Goal: Book appointment/travel/reservation

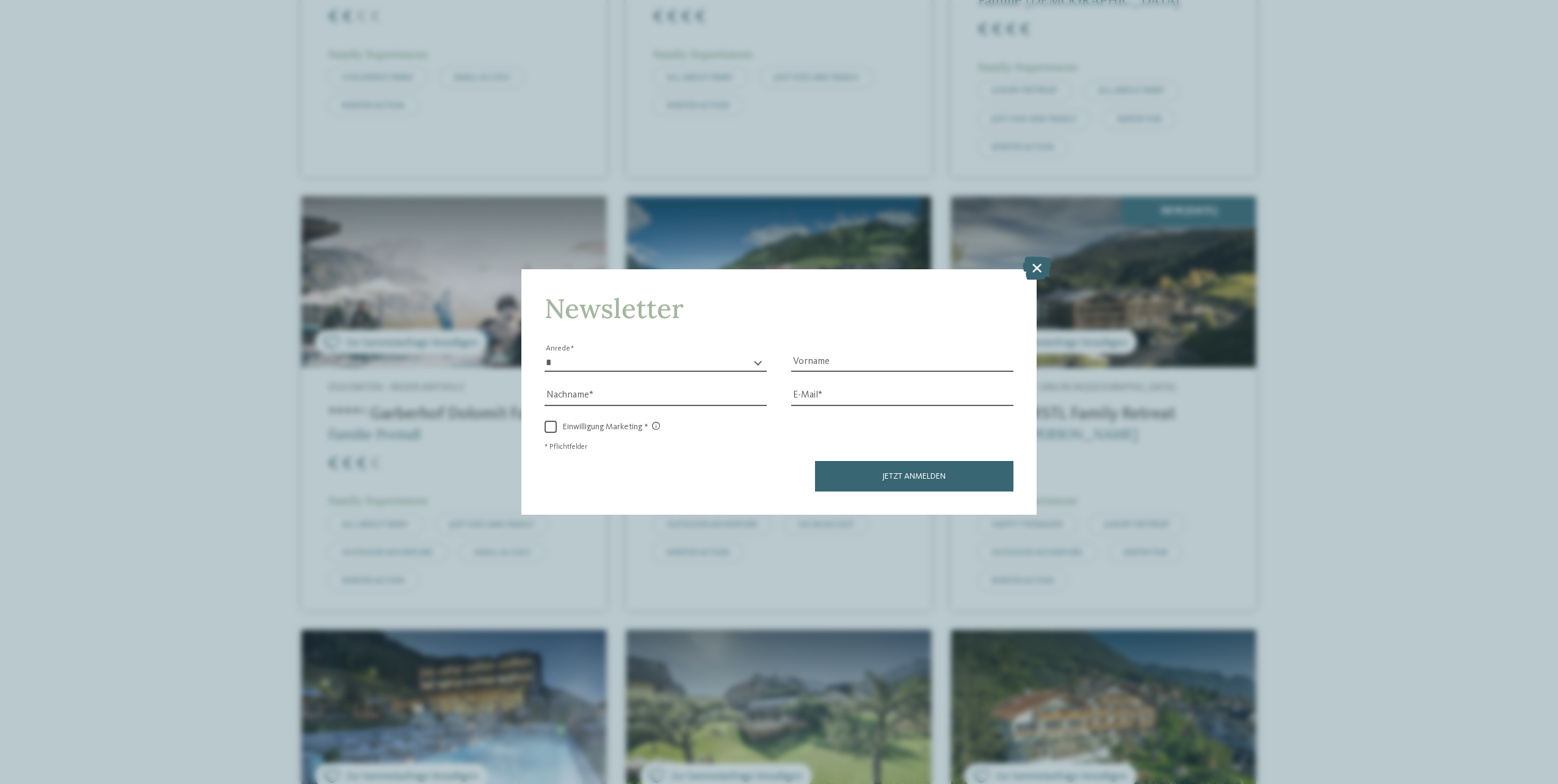
click at [1036, 269] on icon at bounding box center [1037, 268] width 29 height 23
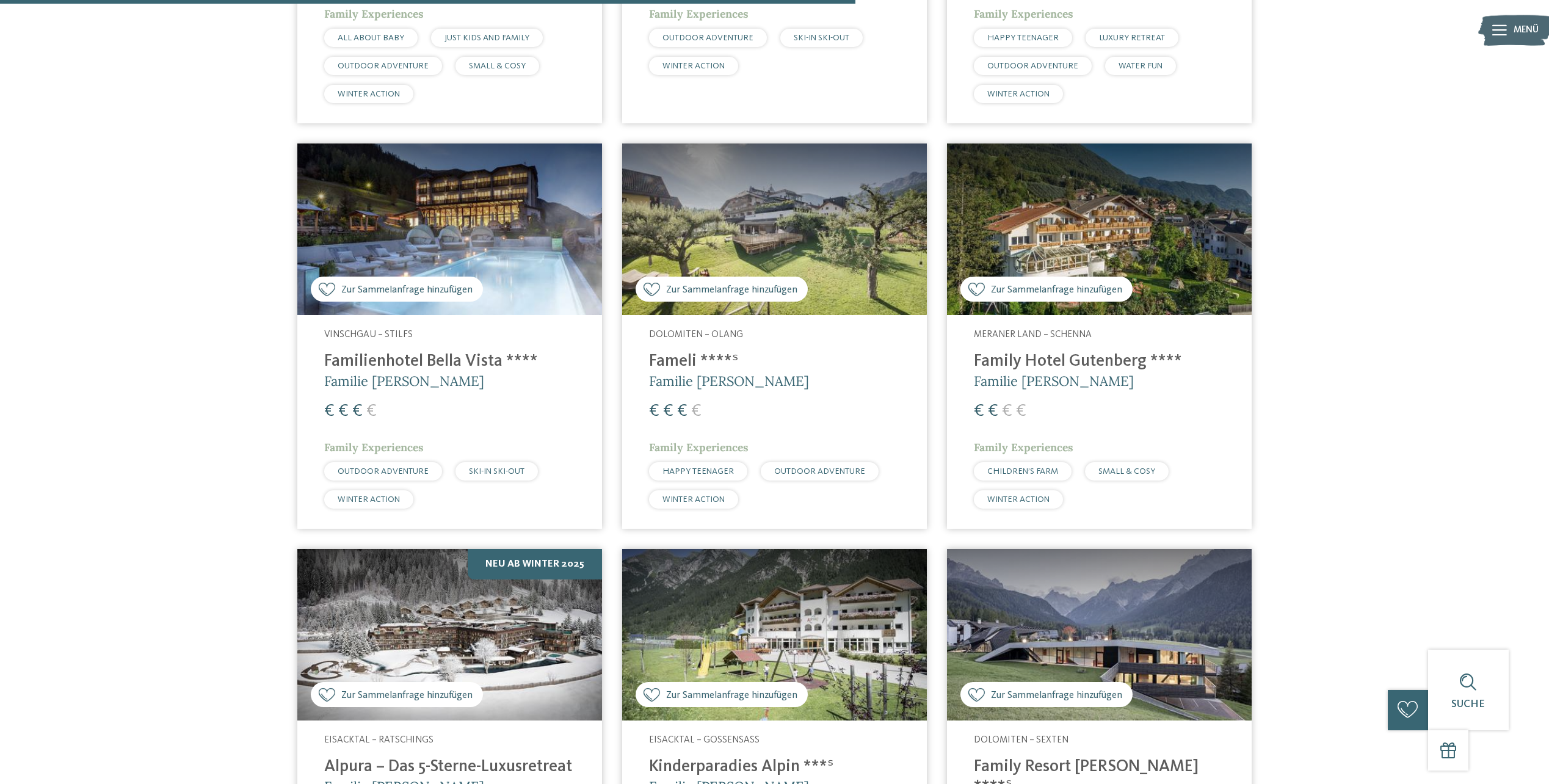
scroll to position [1668, 0]
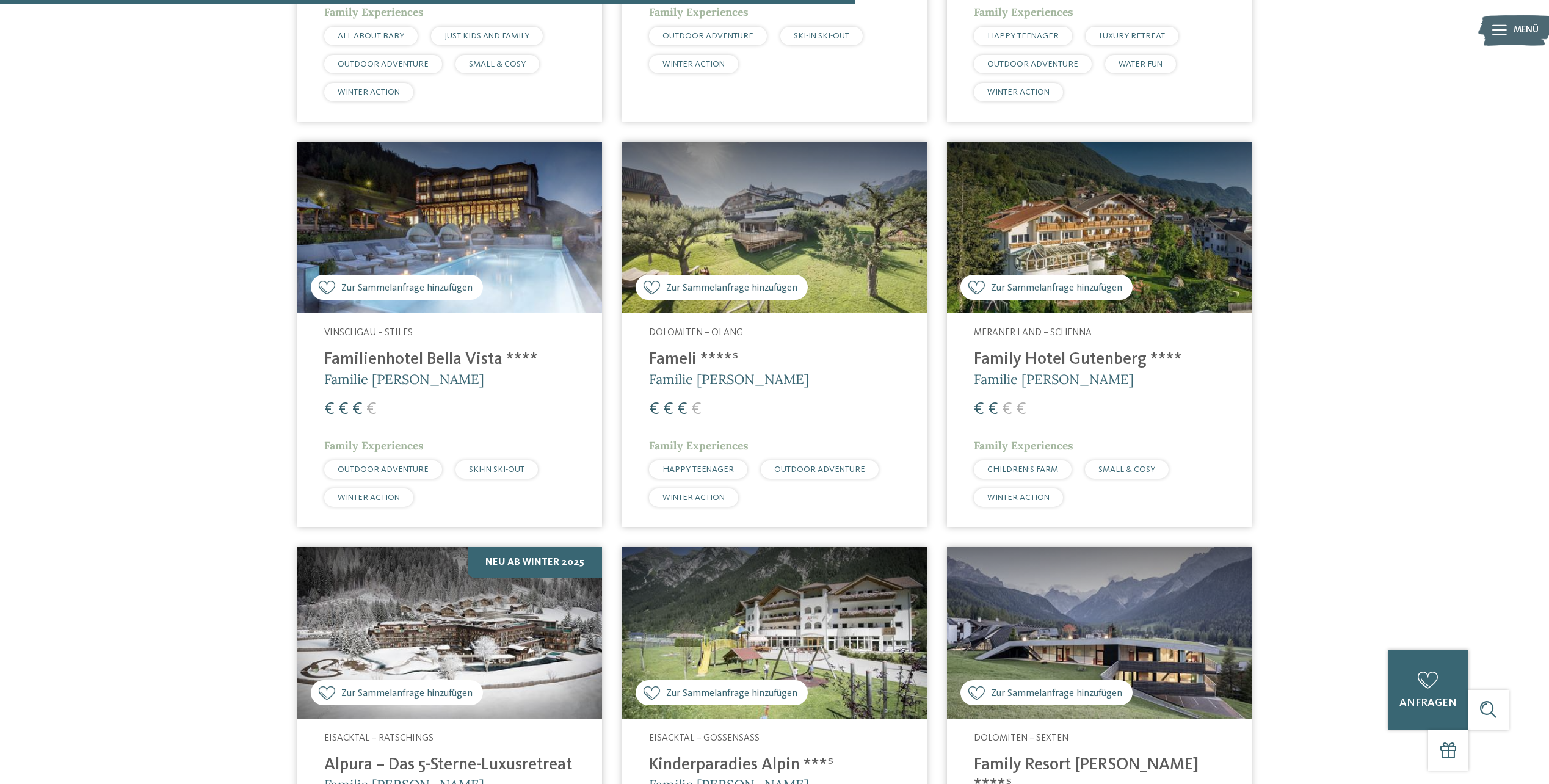
click at [476, 189] on img at bounding box center [450, 227] width 305 height 172
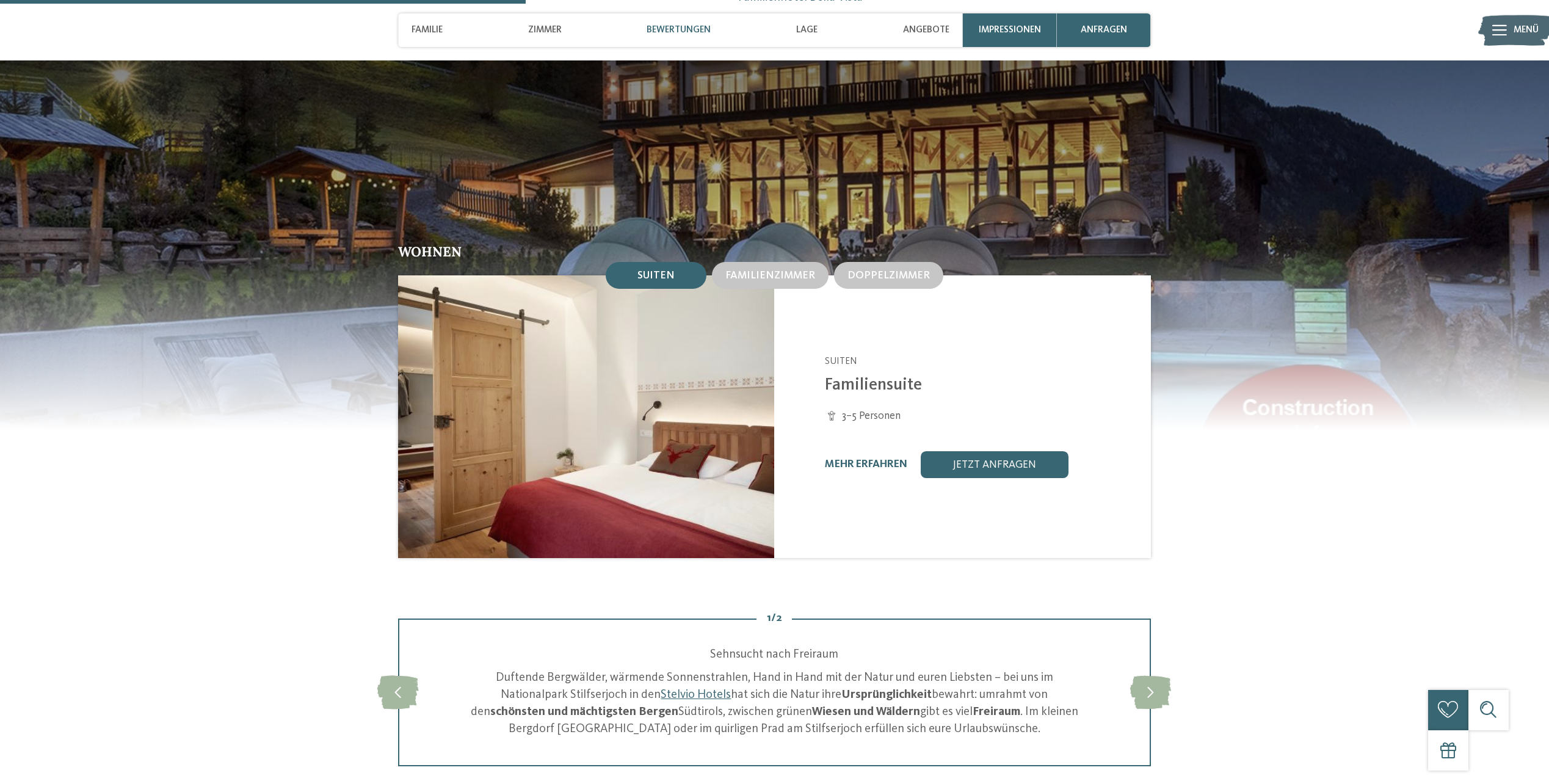
scroll to position [1343, 0]
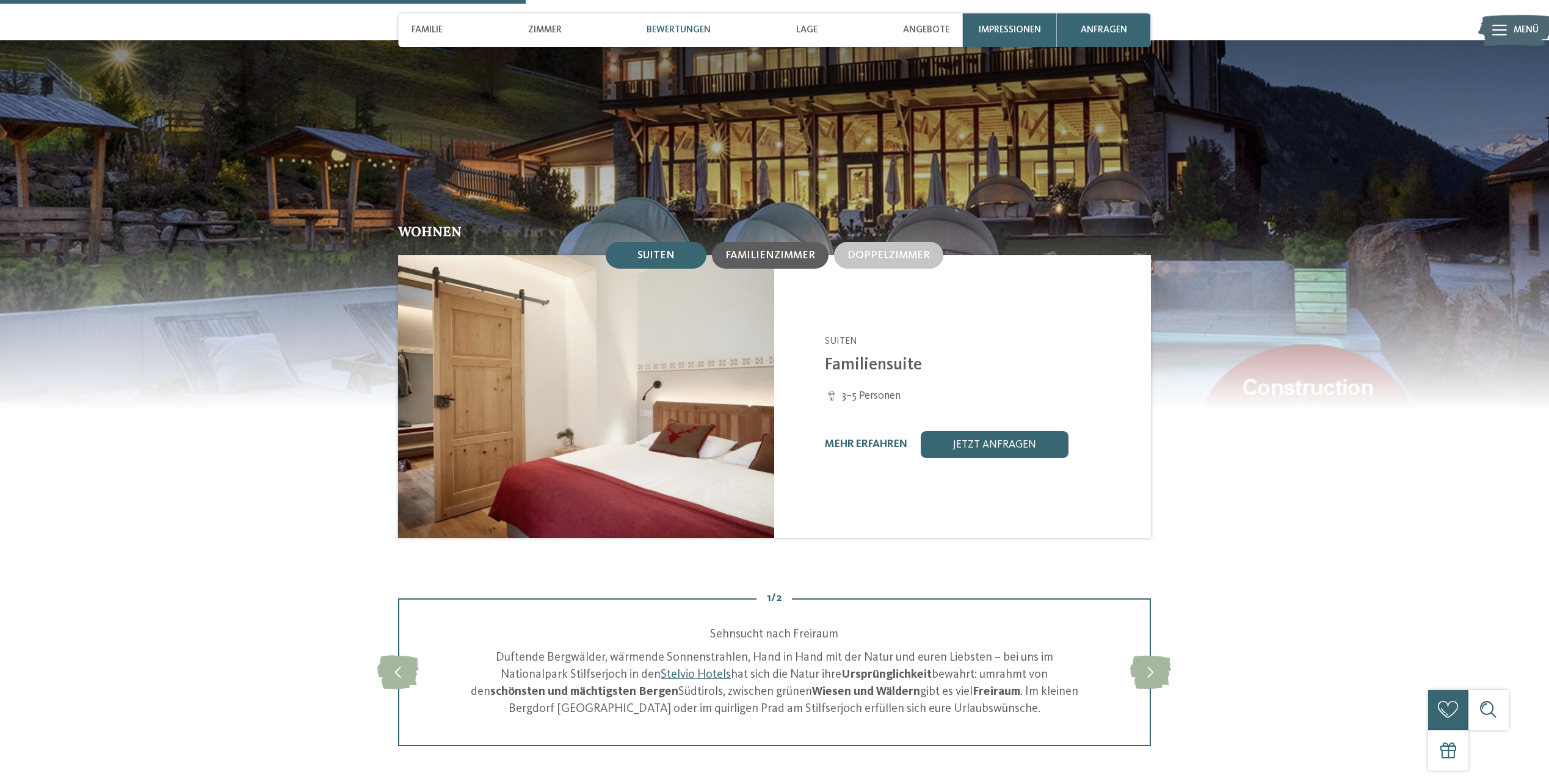
drag, startPoint x: 770, startPoint y: 256, endPoint x: 774, endPoint y: 261, distance: 6.4
click at [770, 256] on span "Familienzimmer" at bounding box center [770, 255] width 89 height 10
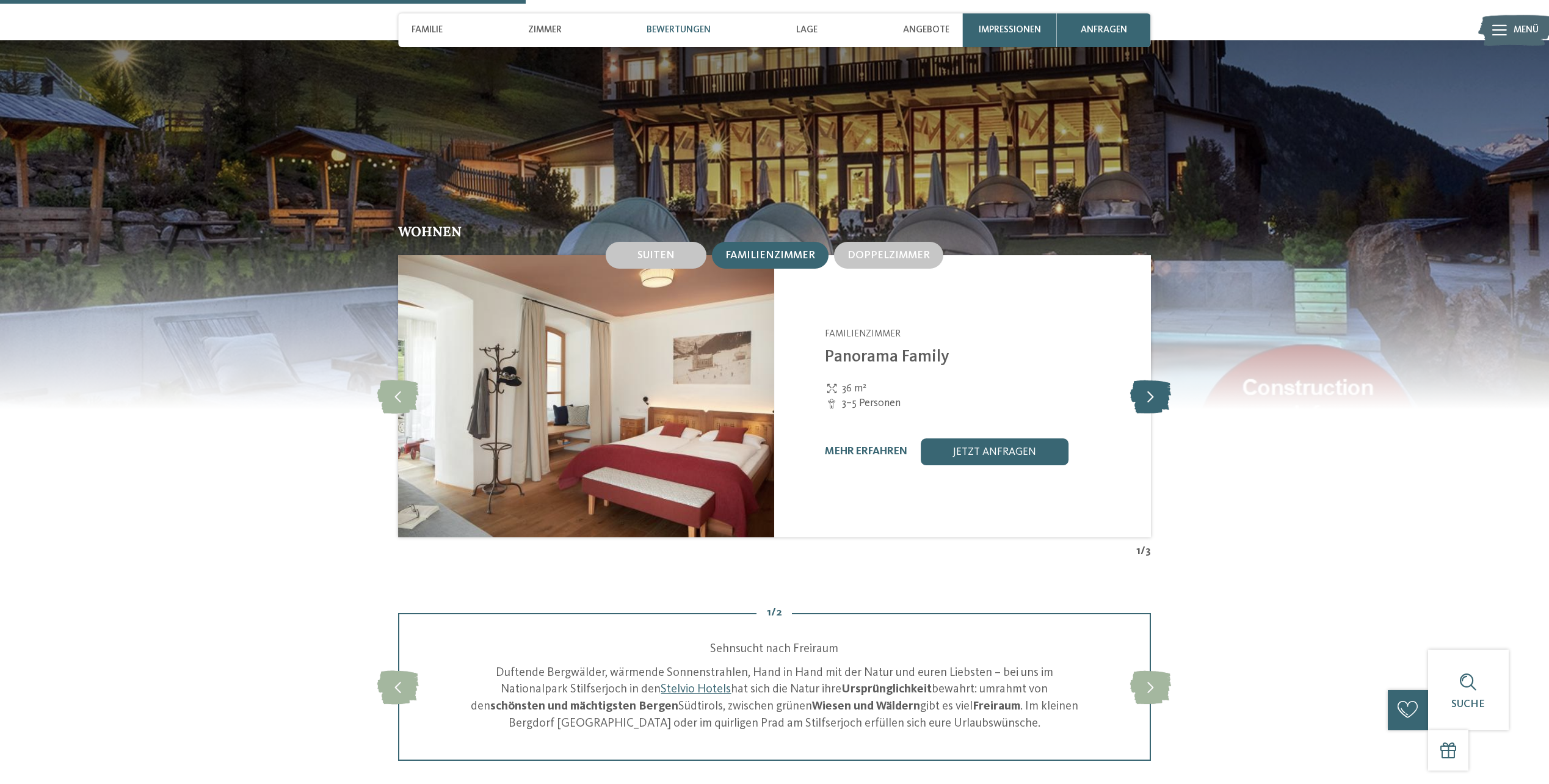
click at [1142, 405] on icon at bounding box center [1150, 397] width 41 height 34
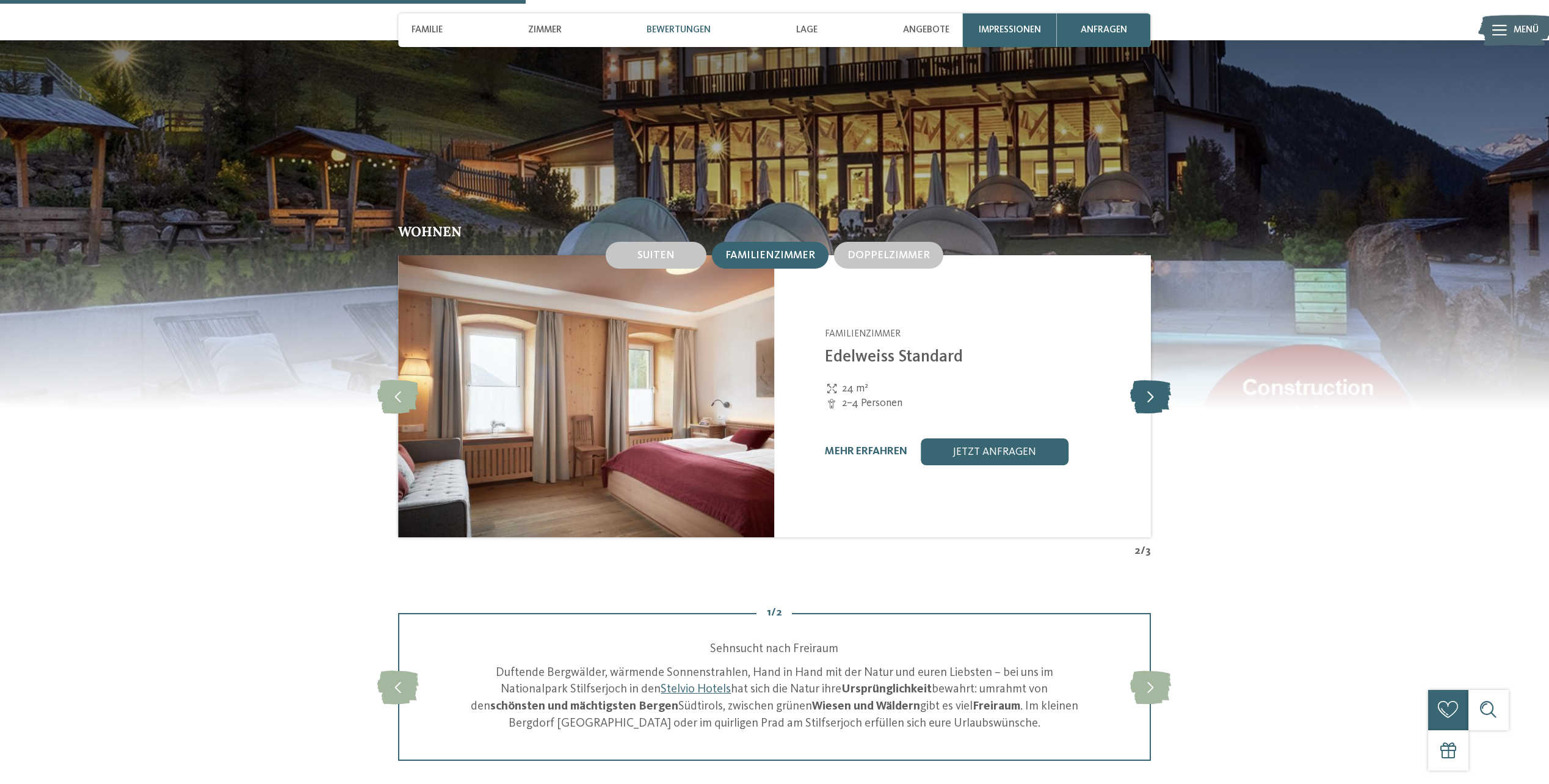
click at [1152, 395] on icon at bounding box center [1150, 397] width 41 height 34
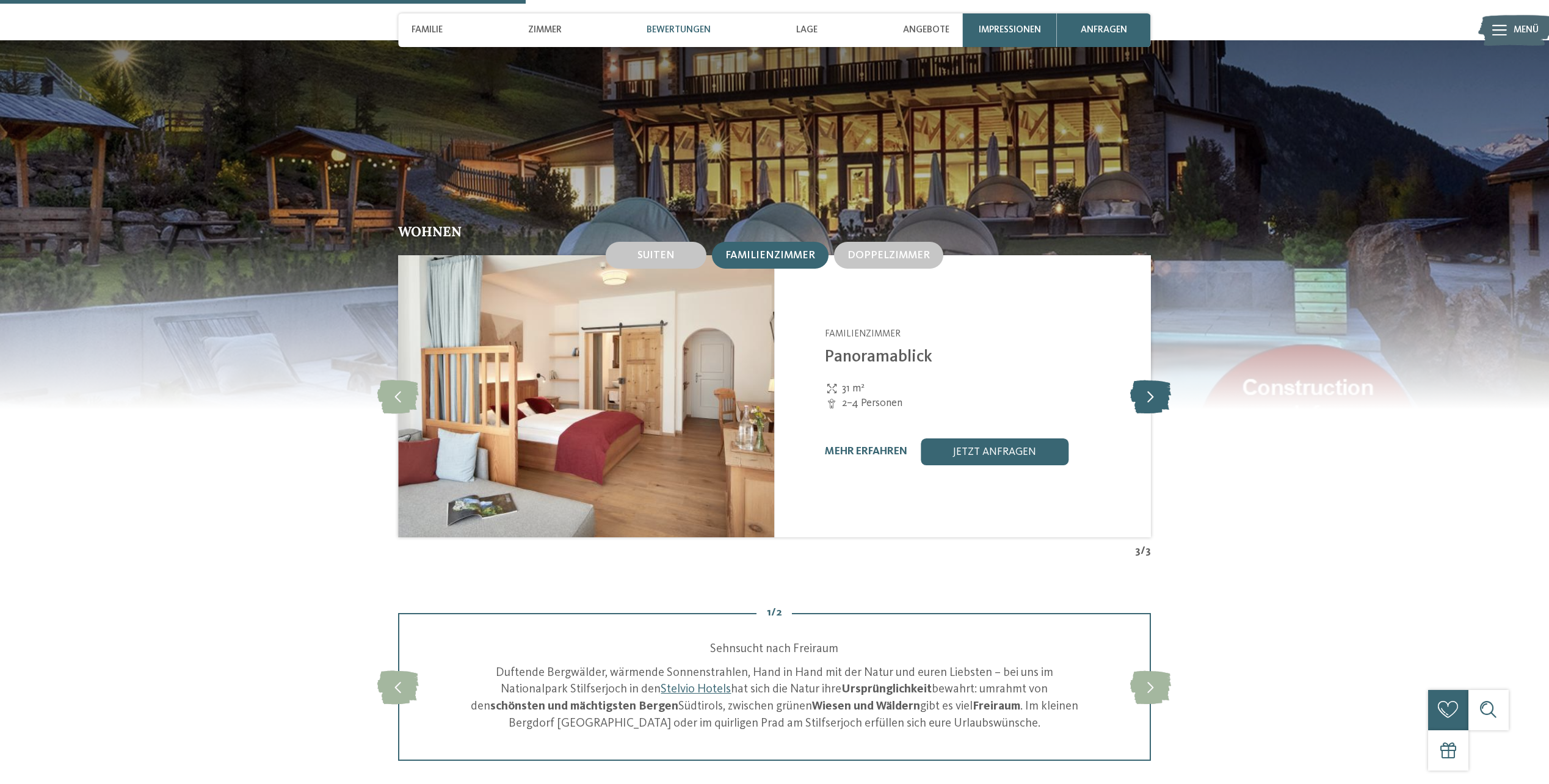
click at [1152, 395] on icon at bounding box center [1150, 397] width 41 height 34
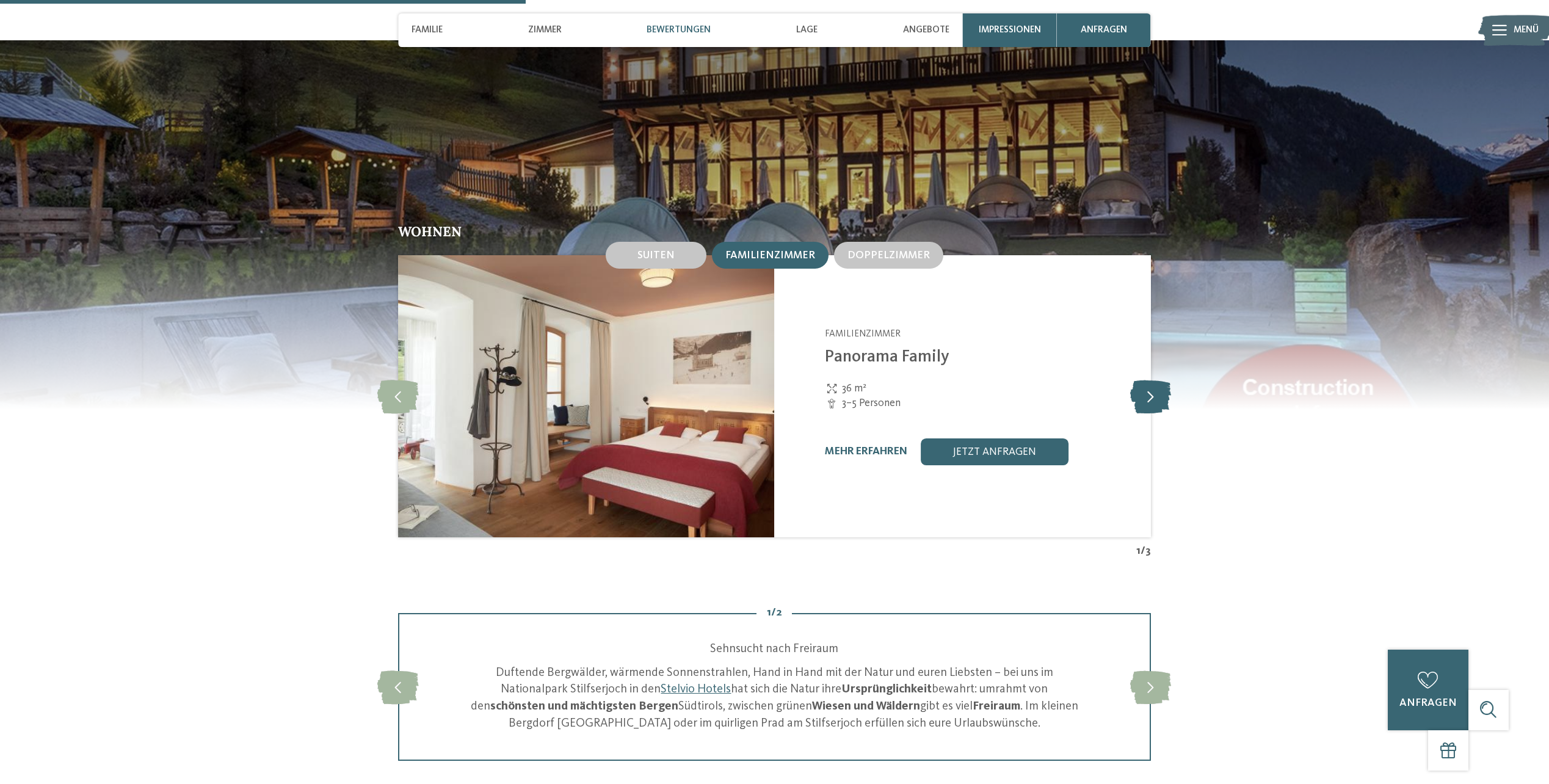
click at [1152, 395] on icon at bounding box center [1150, 397] width 41 height 34
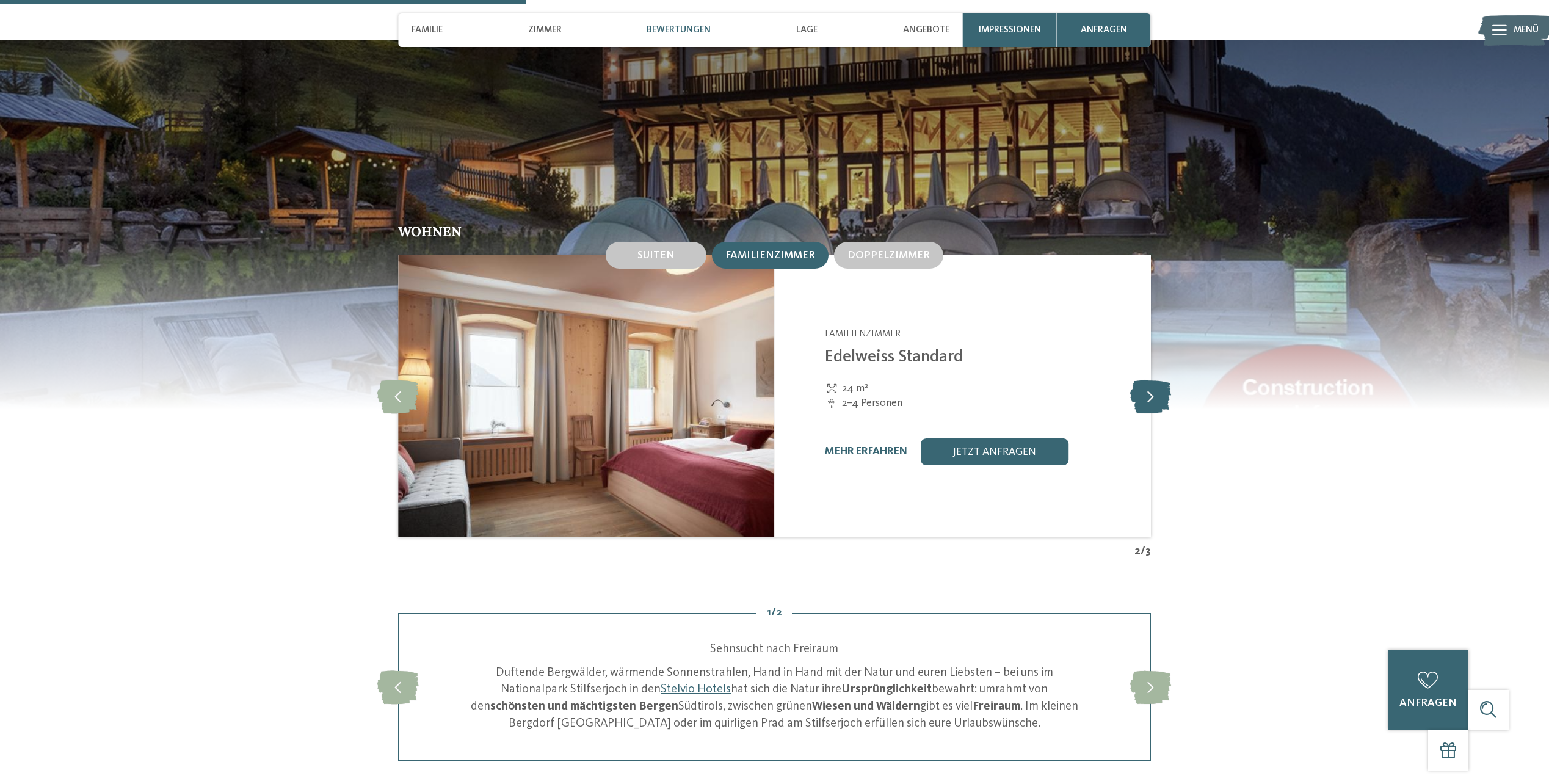
click at [1152, 395] on icon at bounding box center [1150, 397] width 41 height 34
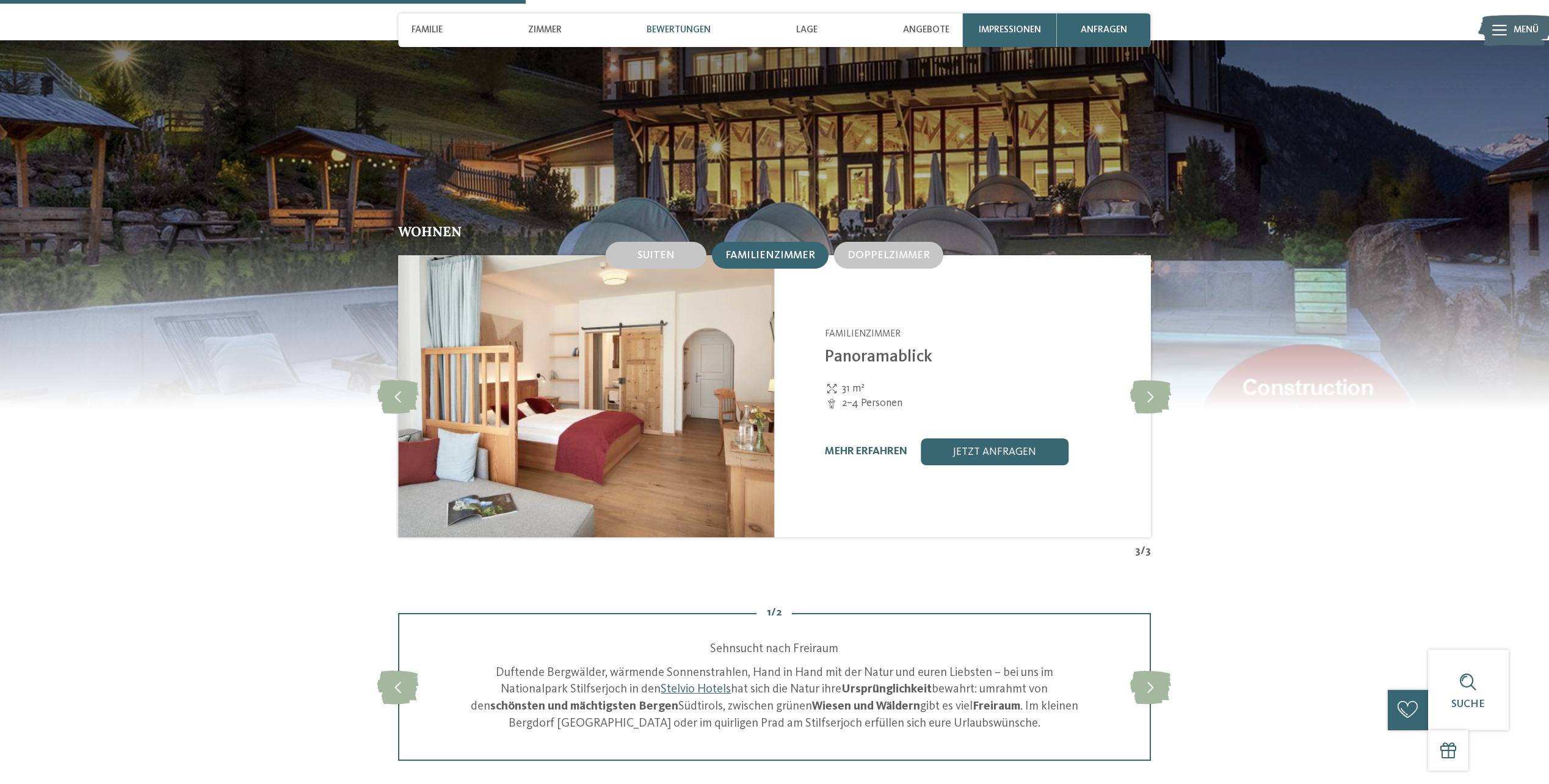
drag, startPoint x: 984, startPoint y: 451, endPoint x: 1117, endPoint y: 467, distance: 134.0
click at [984, 451] on link "jetzt anfragen" at bounding box center [995, 451] width 148 height 27
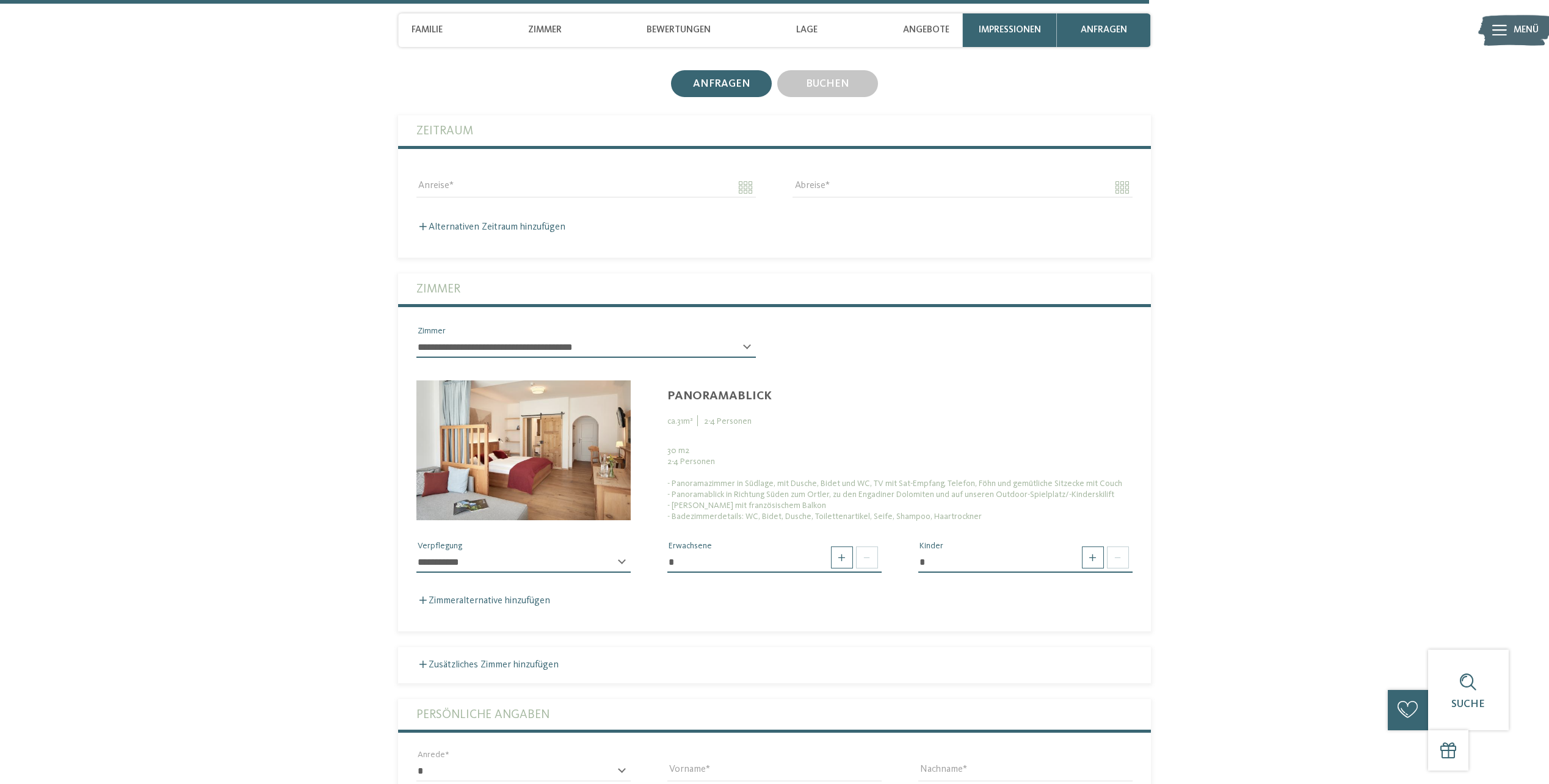
scroll to position [3086, 0]
click at [625, 564] on select "**********" at bounding box center [524, 562] width 215 height 21
drag, startPoint x: 623, startPoint y: 563, endPoint x: 646, endPoint y: 560, distance: 23.2
click at [623, 563] on select "**********" at bounding box center [524, 562] width 215 height 21
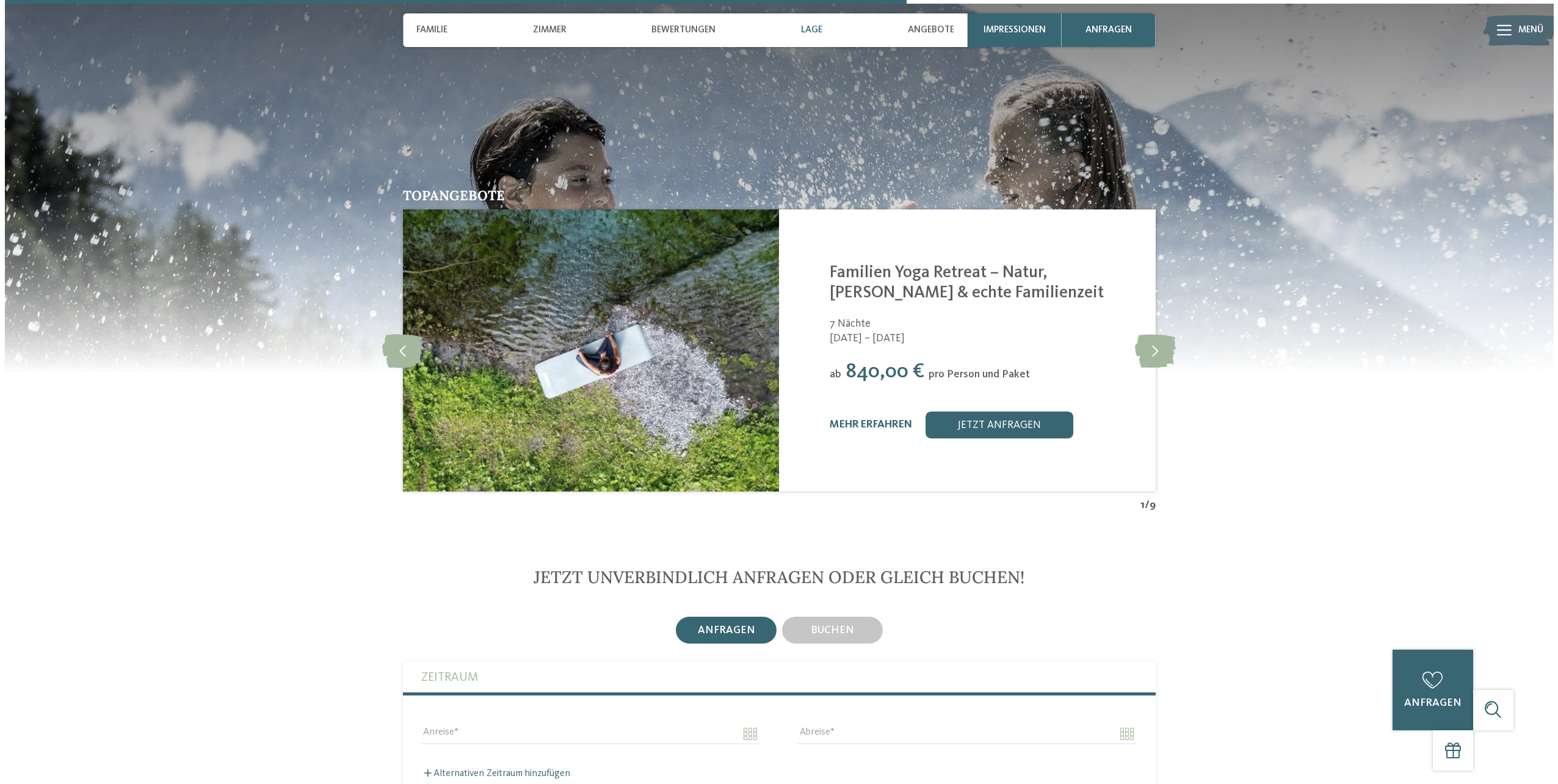
scroll to position [2414, 0]
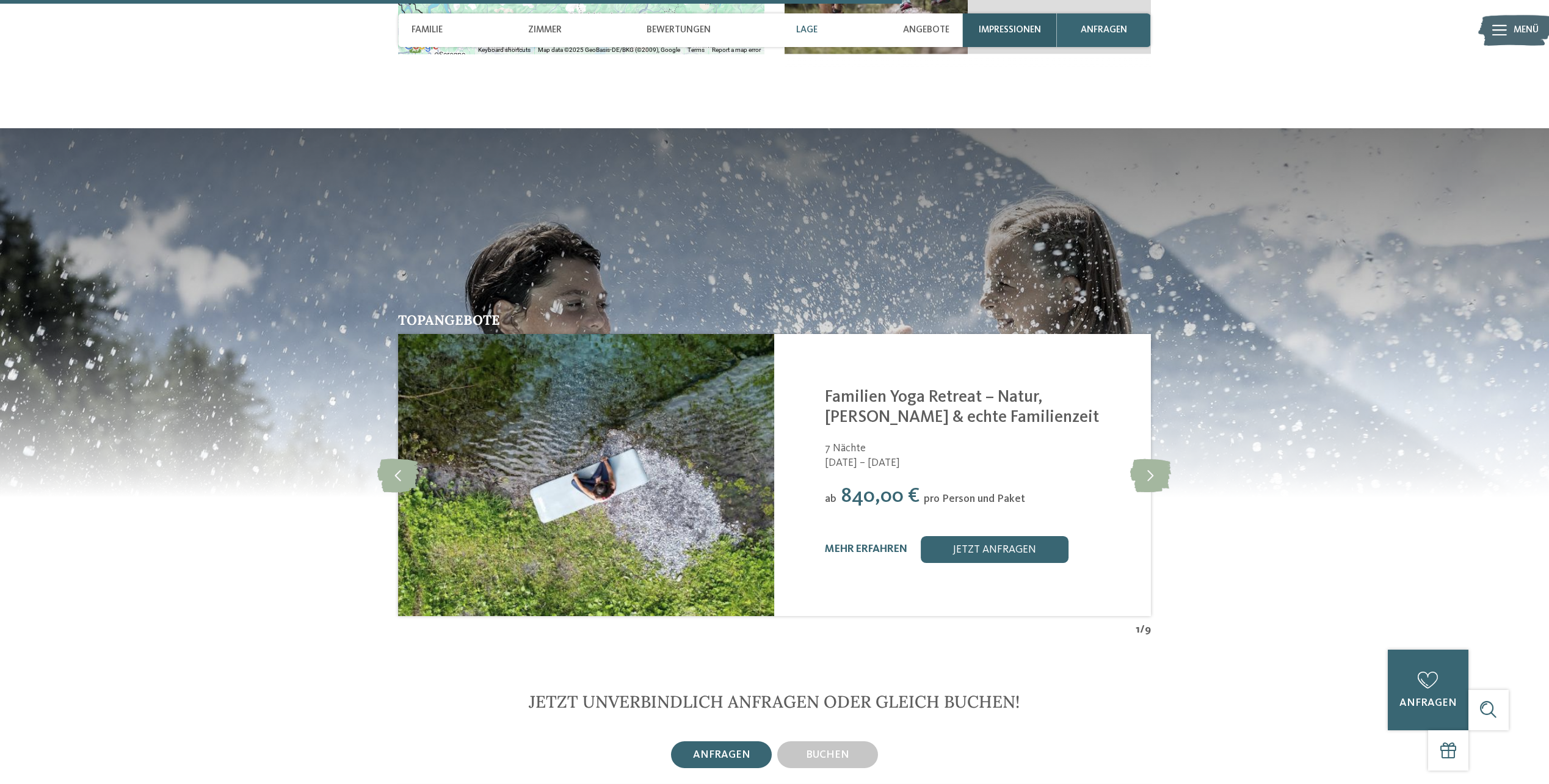
click at [1038, 37] on div "Impressionen" at bounding box center [1010, 30] width 94 height 34
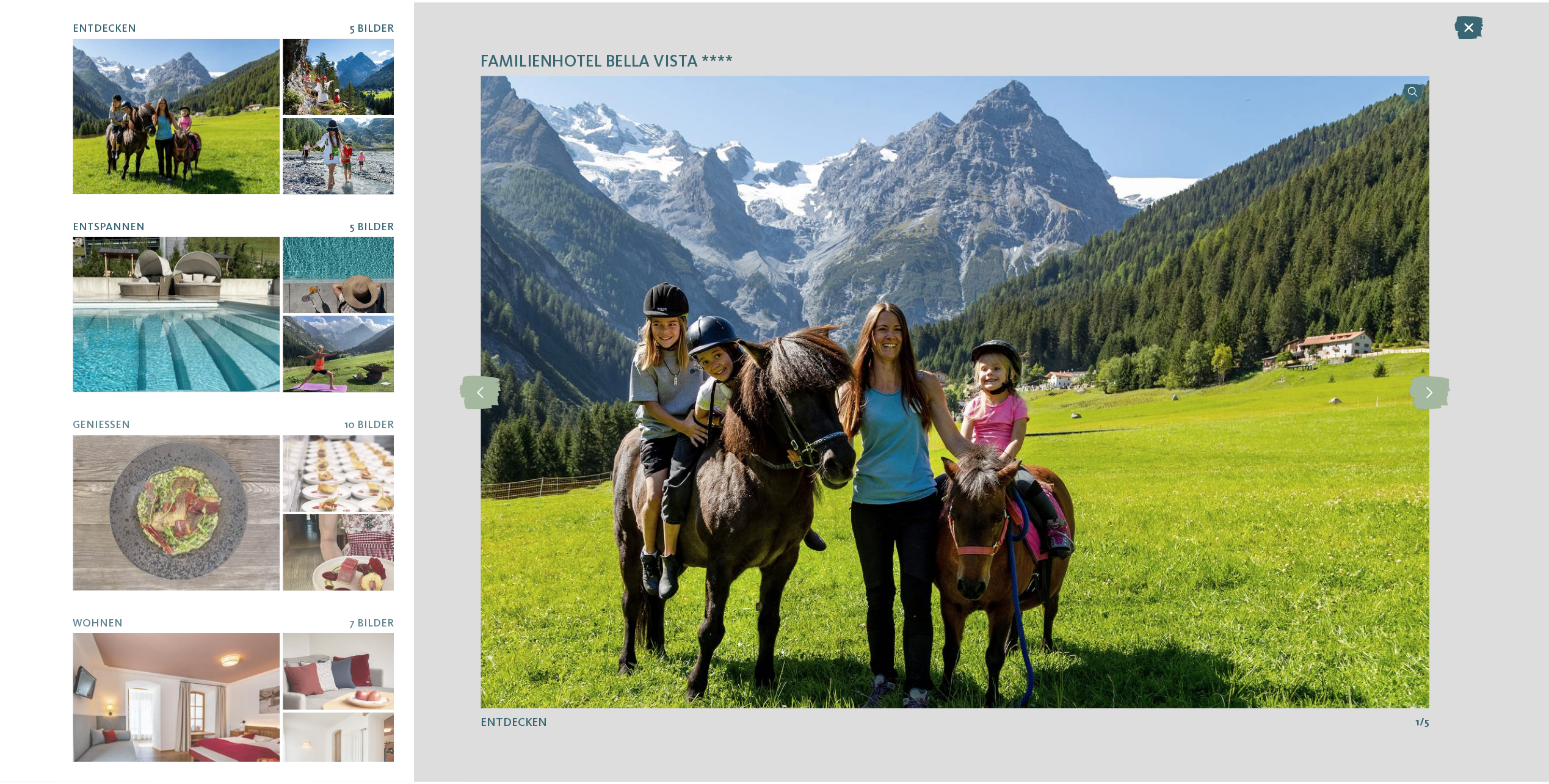
scroll to position [16, 0]
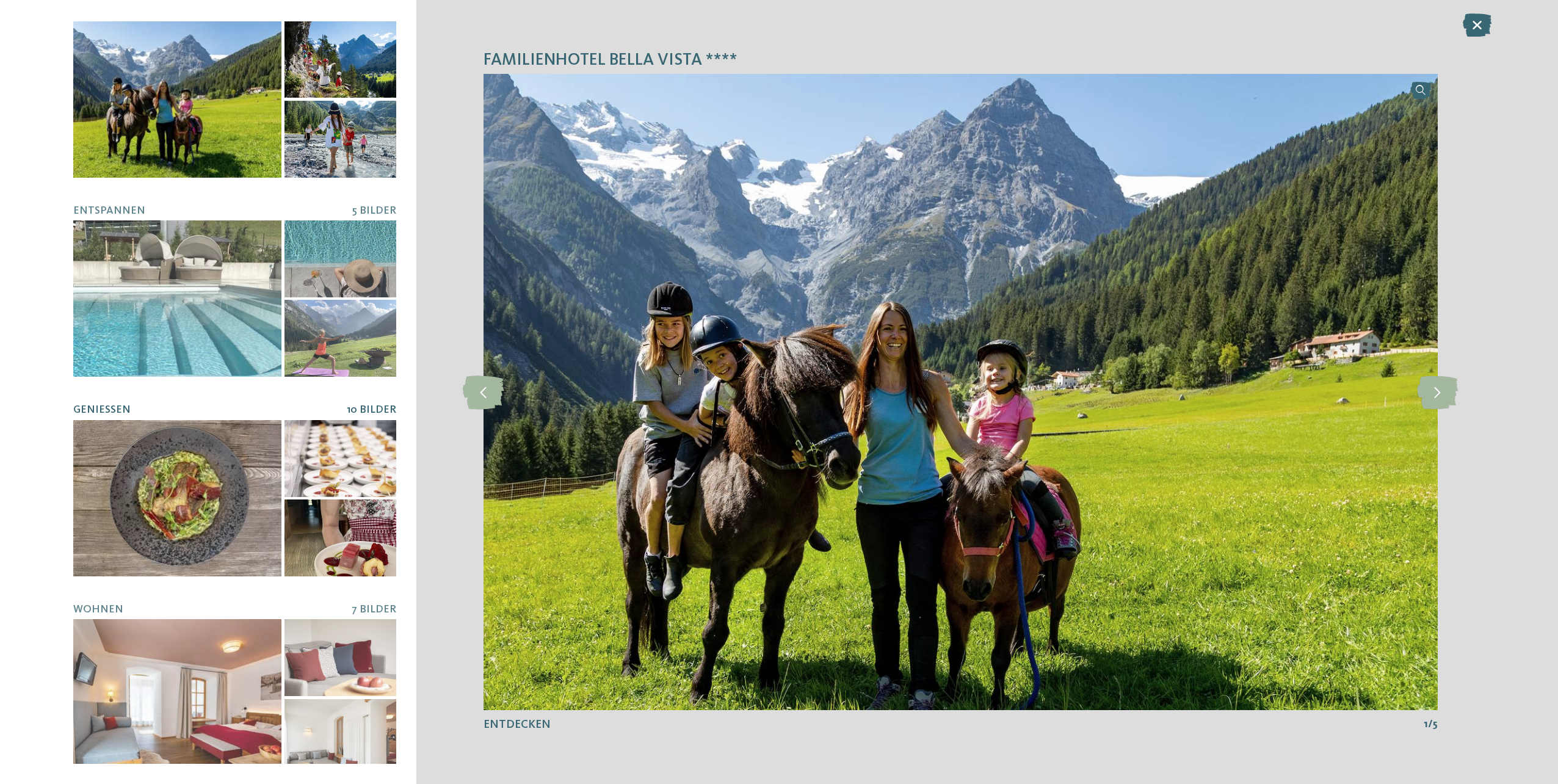
drag, startPoint x: 325, startPoint y: 443, endPoint x: 332, endPoint y: 453, distance: 12.2
click at [325, 443] on div at bounding box center [340, 458] width 111 height 77
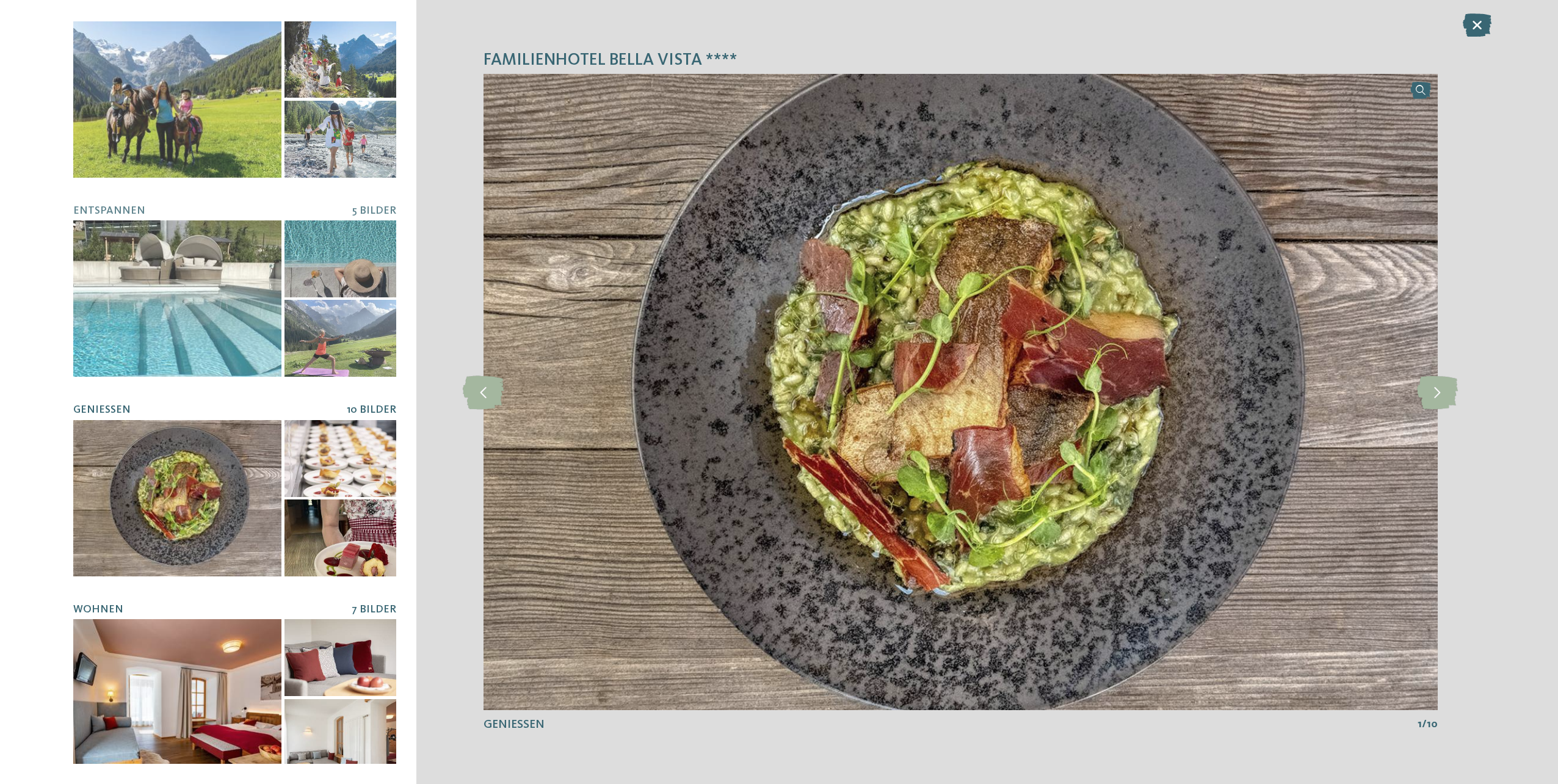
click at [340, 657] on div at bounding box center [340, 657] width 111 height 77
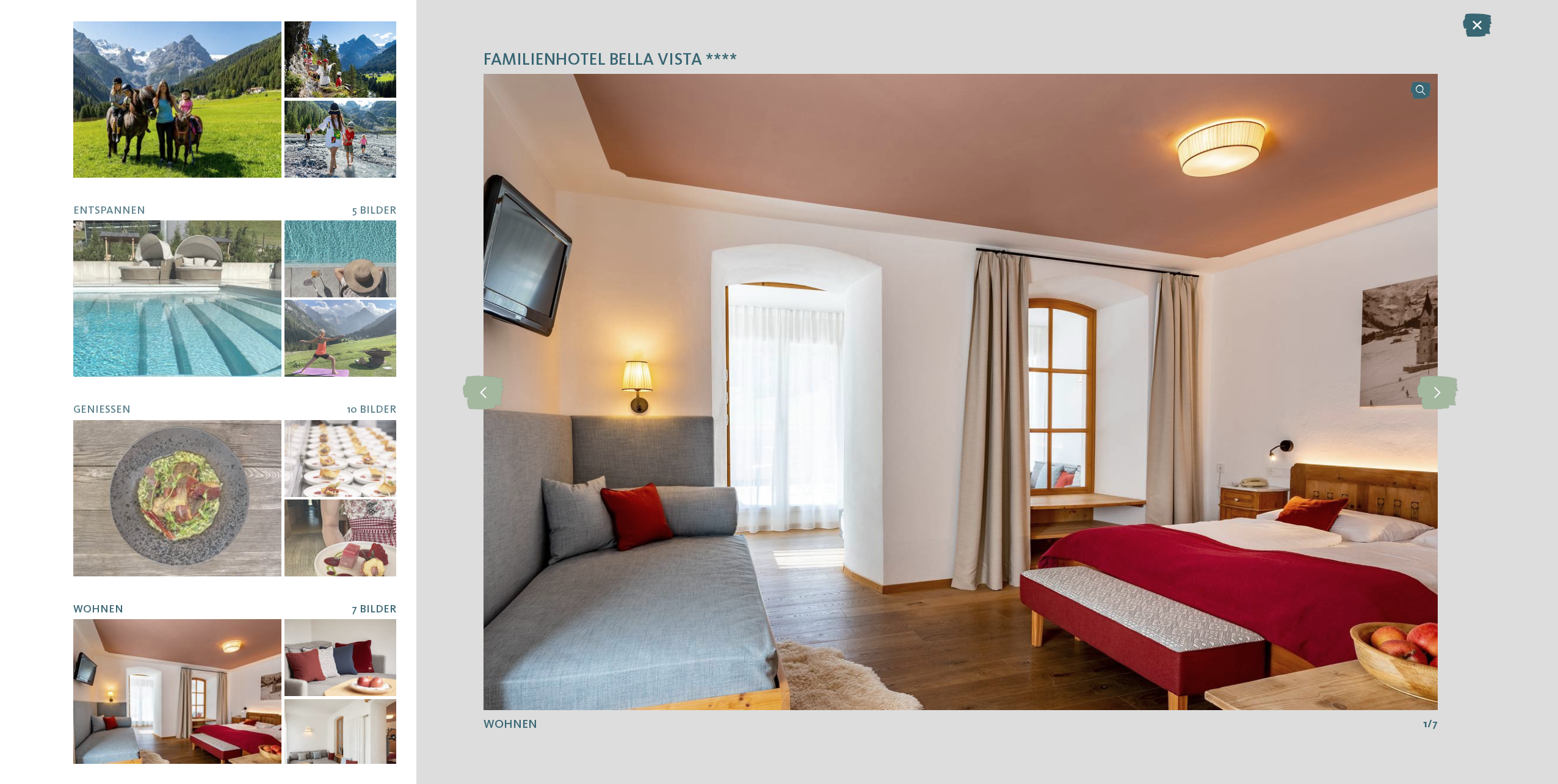
click at [336, 138] on div at bounding box center [340, 139] width 111 height 77
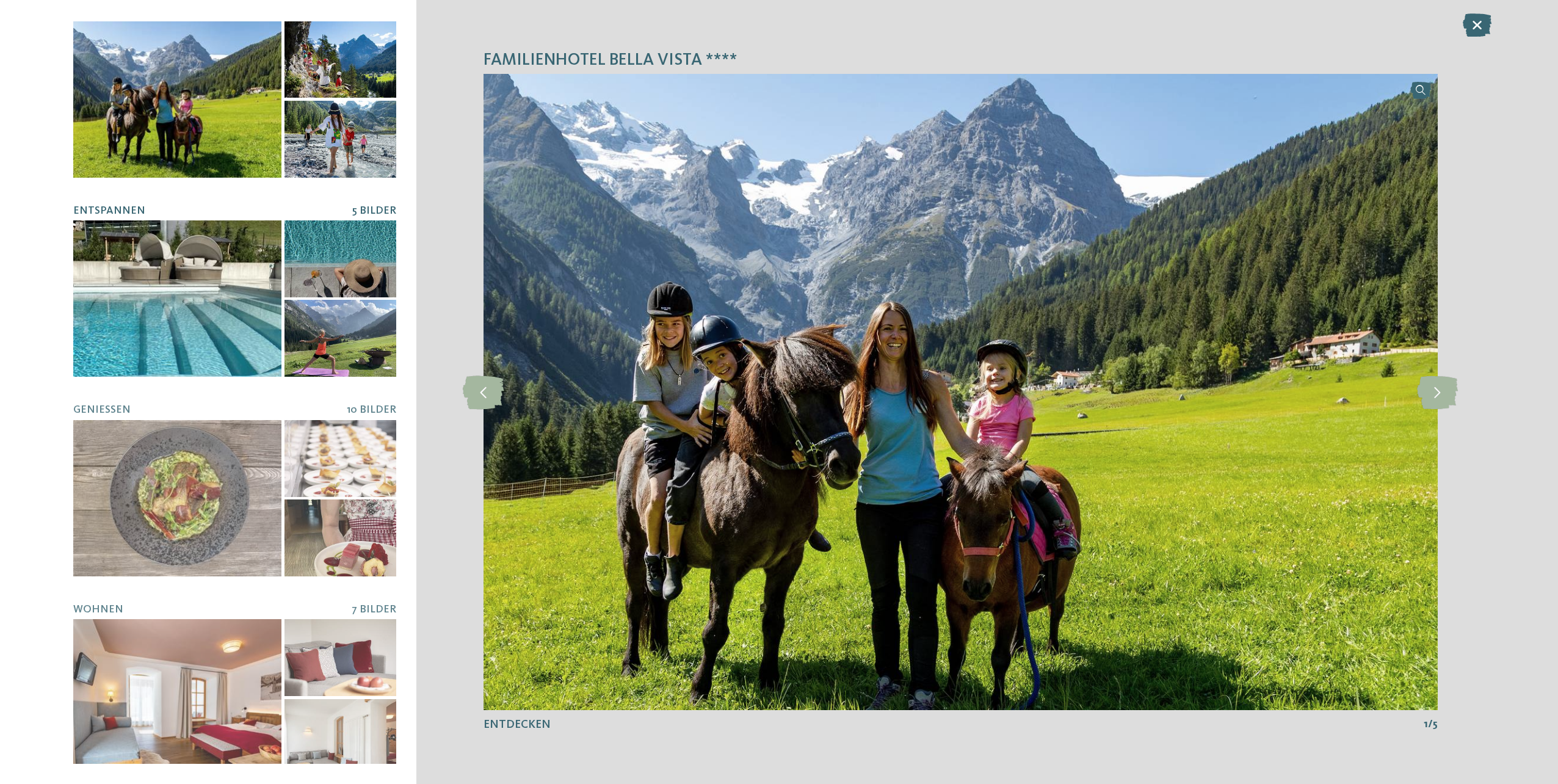
click at [343, 288] on div at bounding box center [340, 259] width 111 height 77
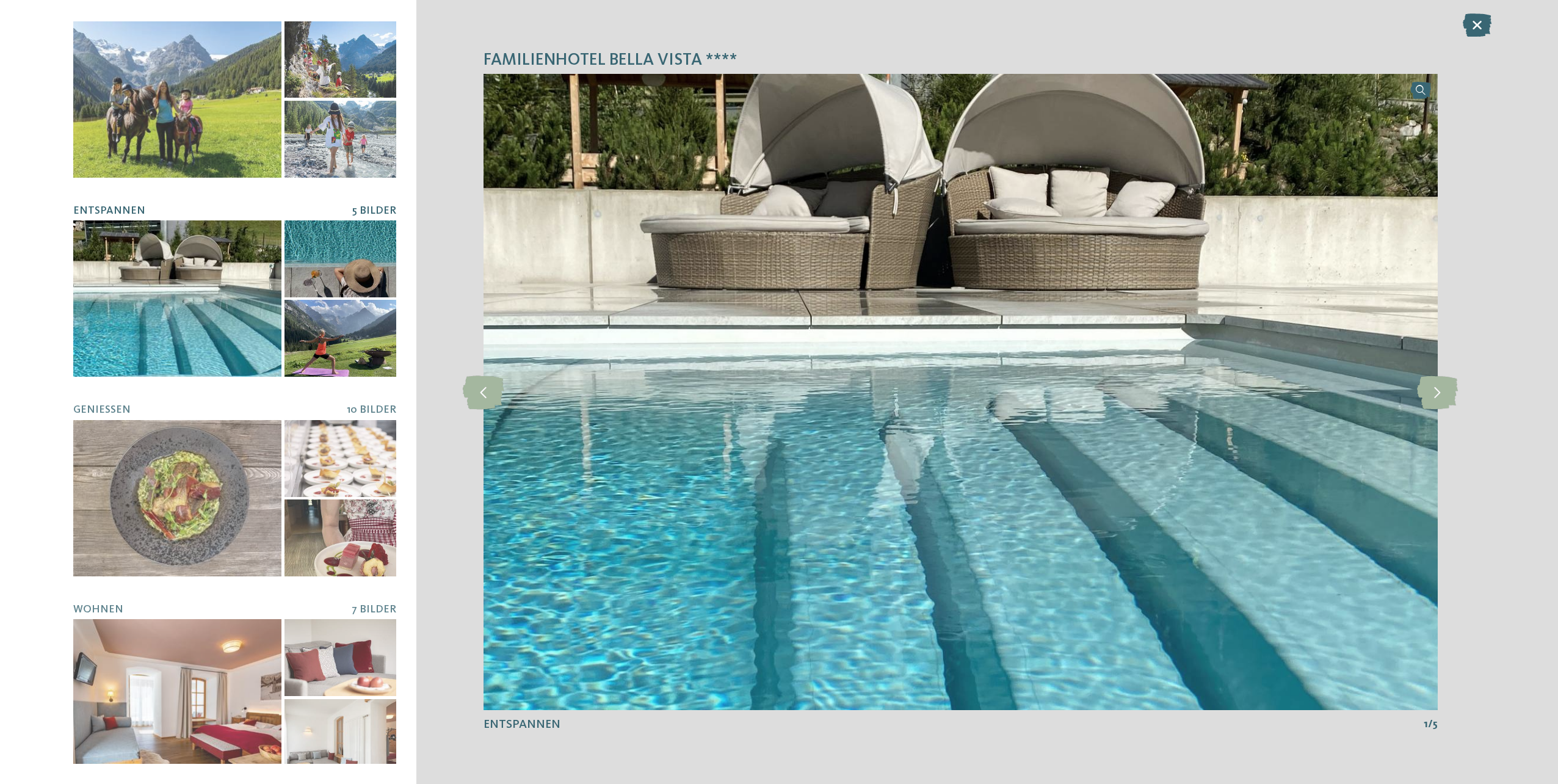
click at [358, 355] on div at bounding box center [340, 338] width 111 height 77
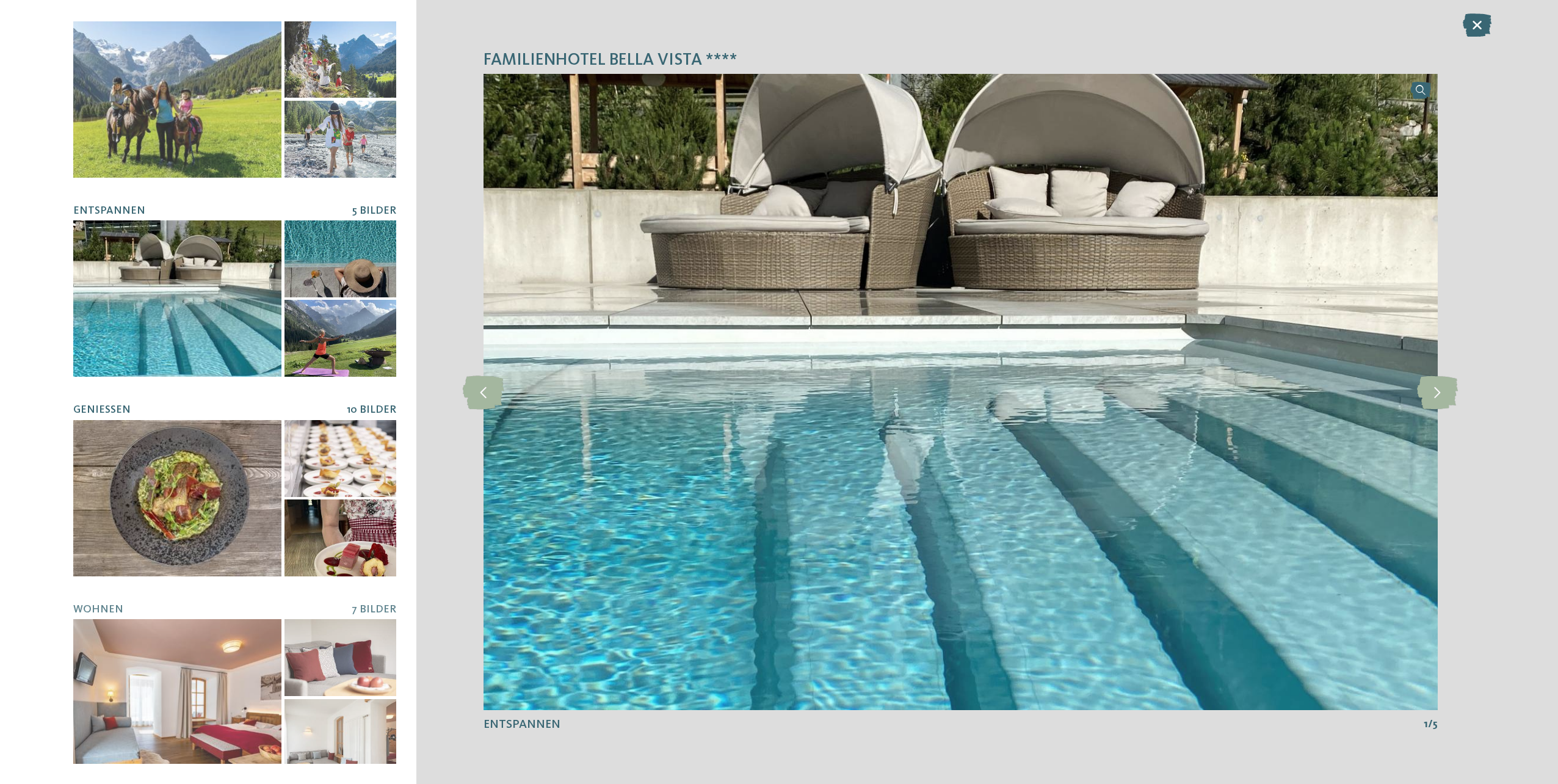
drag, startPoint x: 375, startPoint y: 472, endPoint x: 360, endPoint y: 502, distance: 33.5
click at [374, 474] on div at bounding box center [340, 458] width 111 height 77
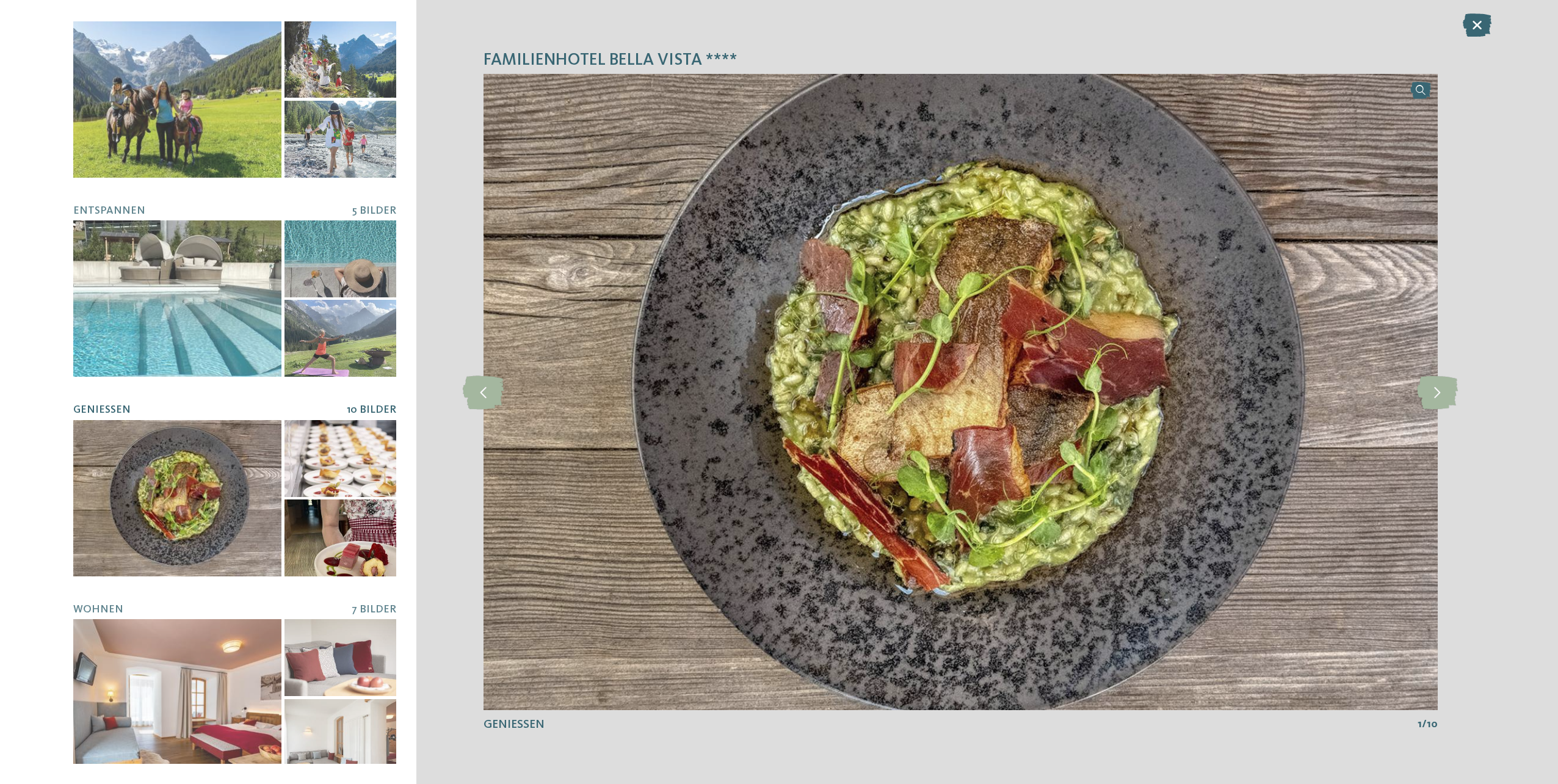
click at [1474, 23] on icon at bounding box center [1477, 25] width 29 height 23
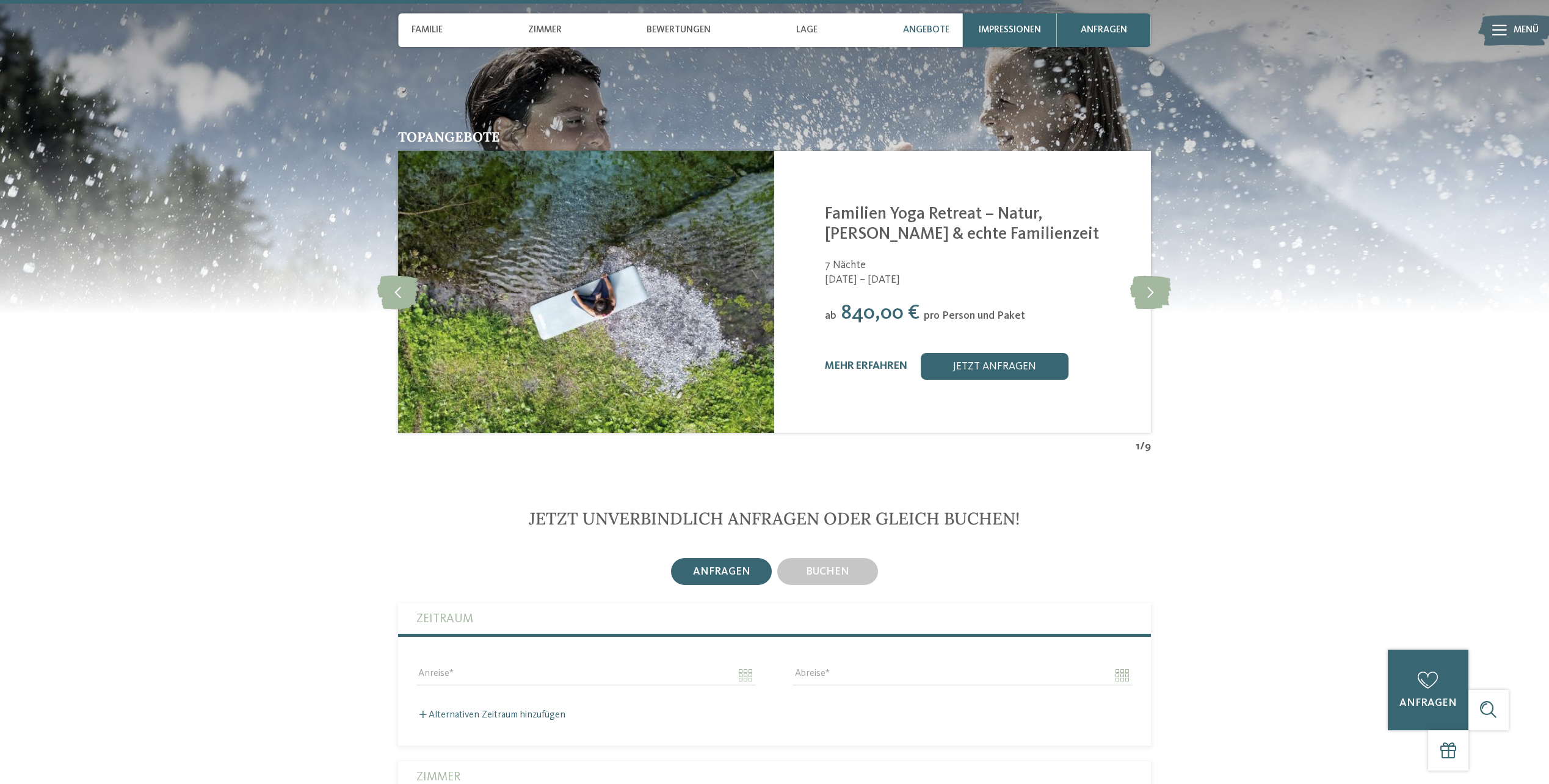
scroll to position [3147, 0]
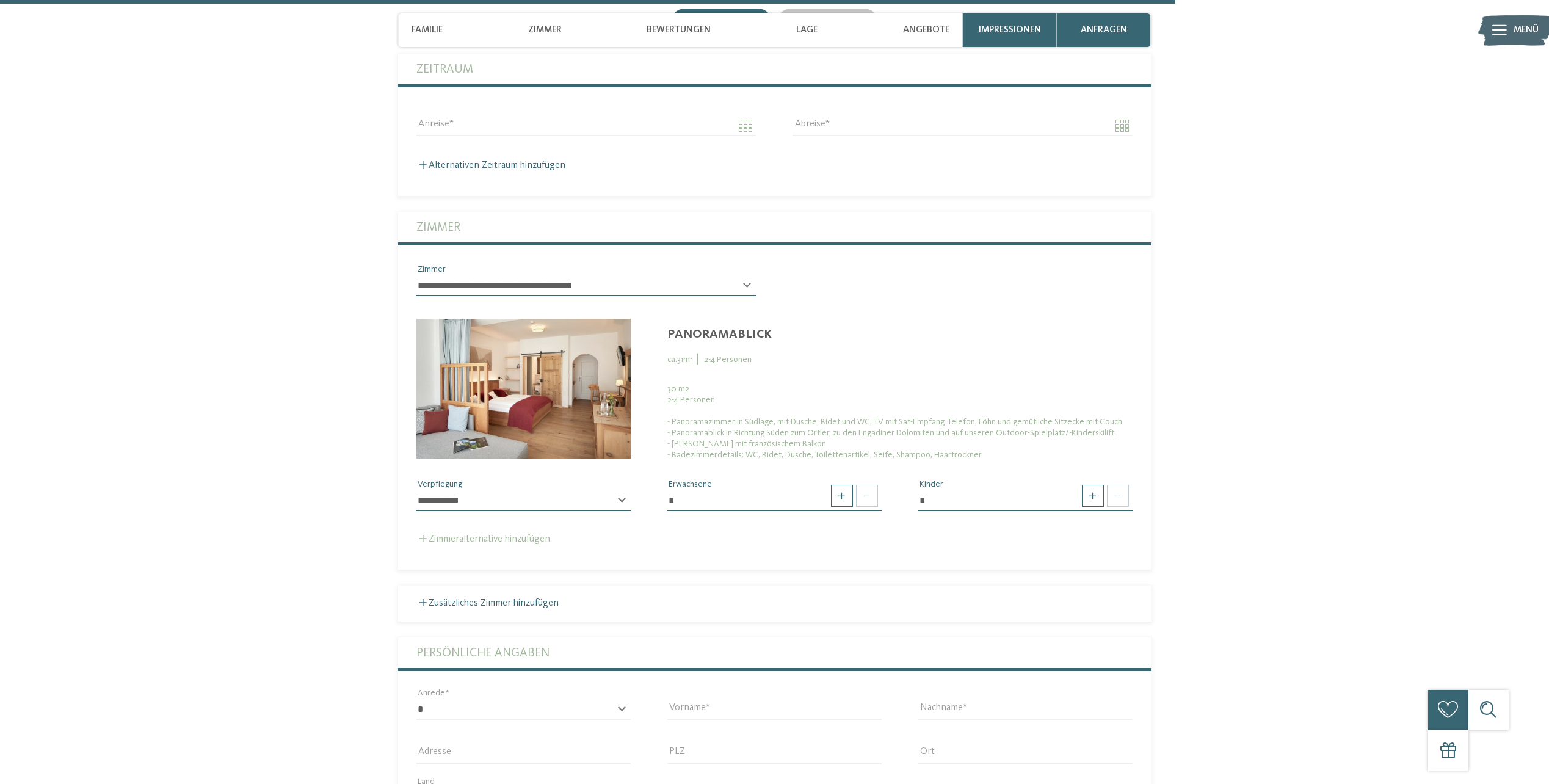
click at [426, 536] on span at bounding box center [423, 538] width 7 height 7
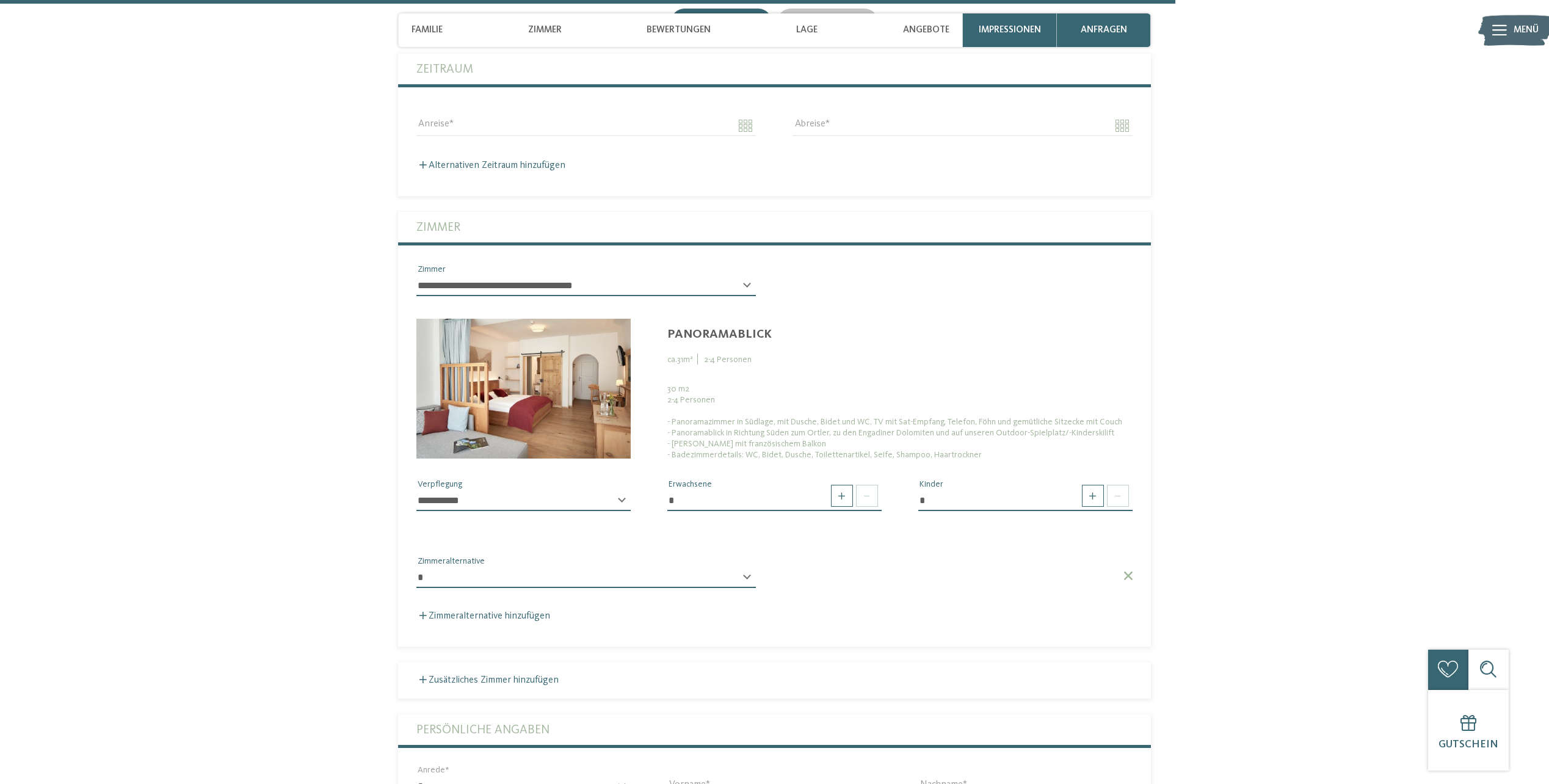
click at [743, 577] on select "**********" at bounding box center [587, 577] width 340 height 21
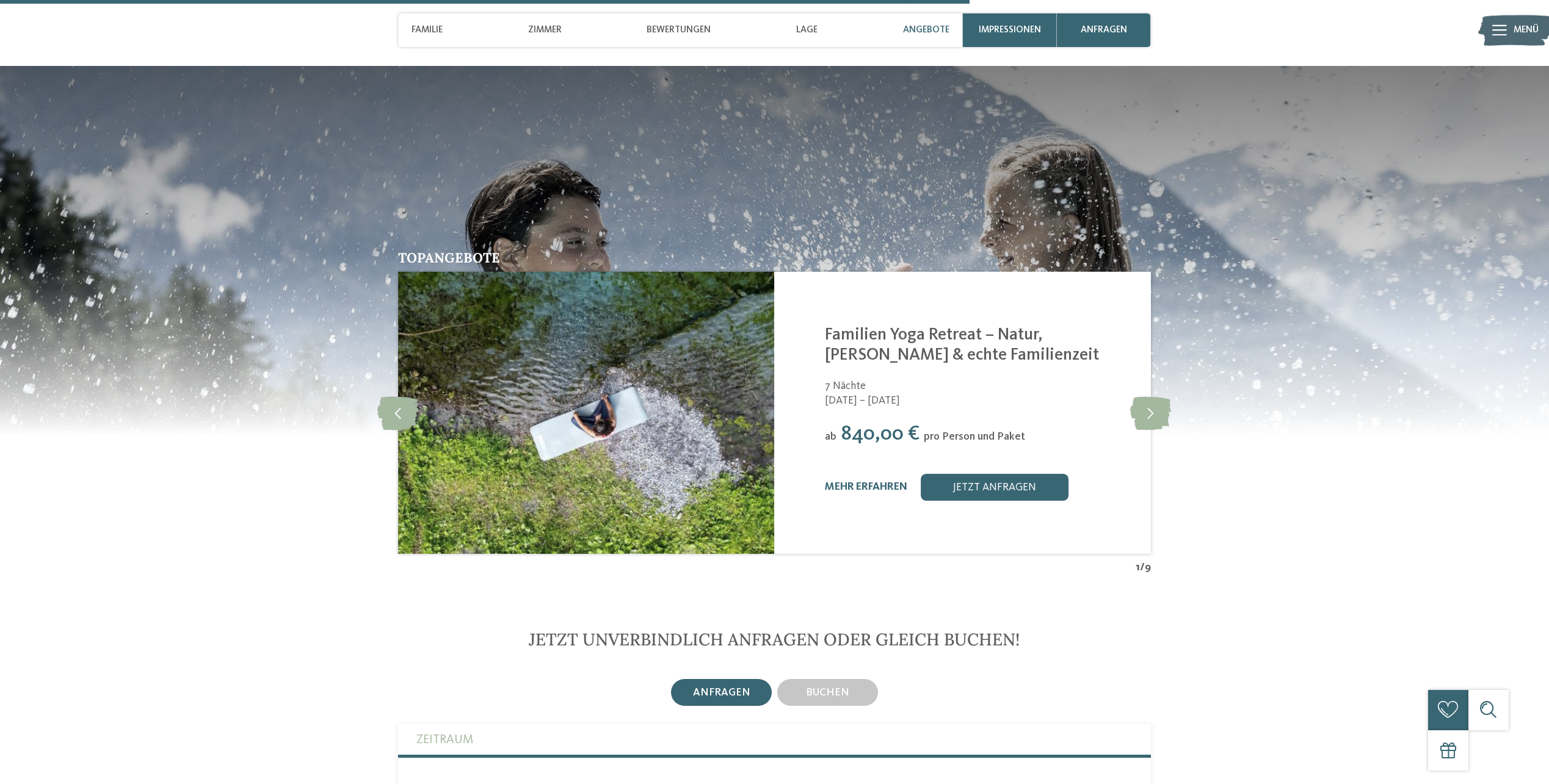
scroll to position [2475, 0]
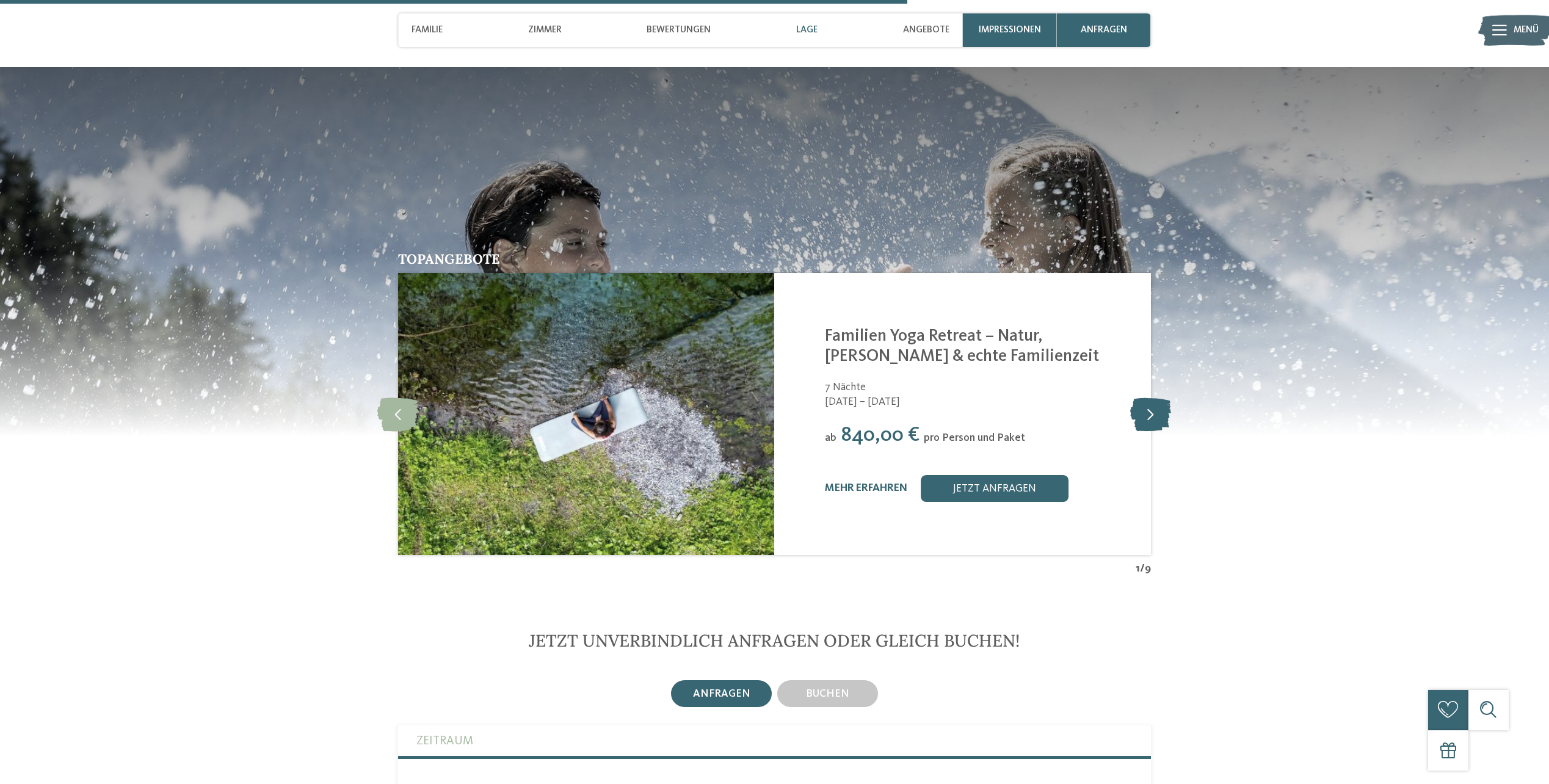
click at [1143, 413] on icon at bounding box center [1150, 413] width 41 height 34
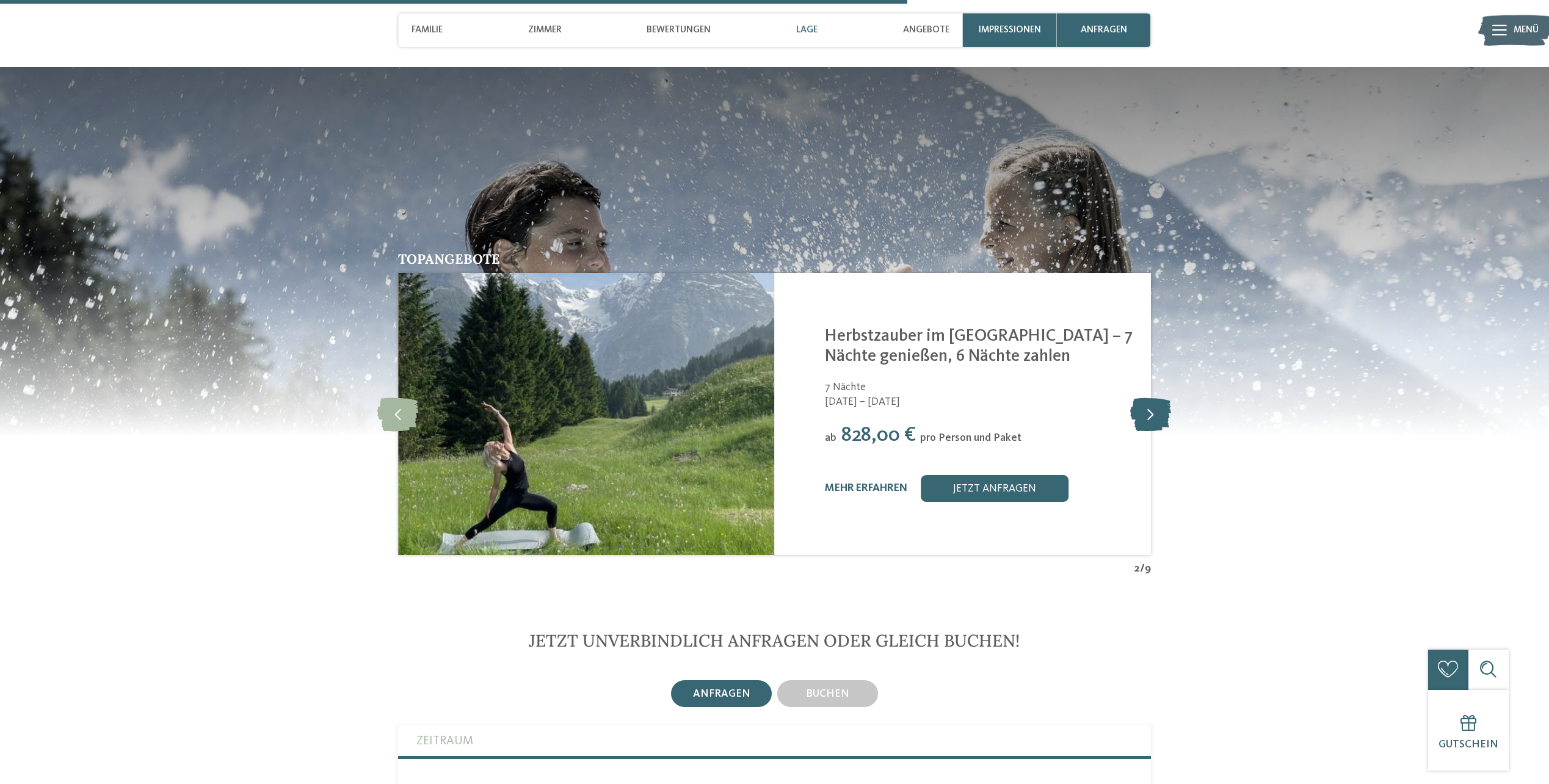
click at [1153, 415] on icon at bounding box center [1150, 413] width 41 height 34
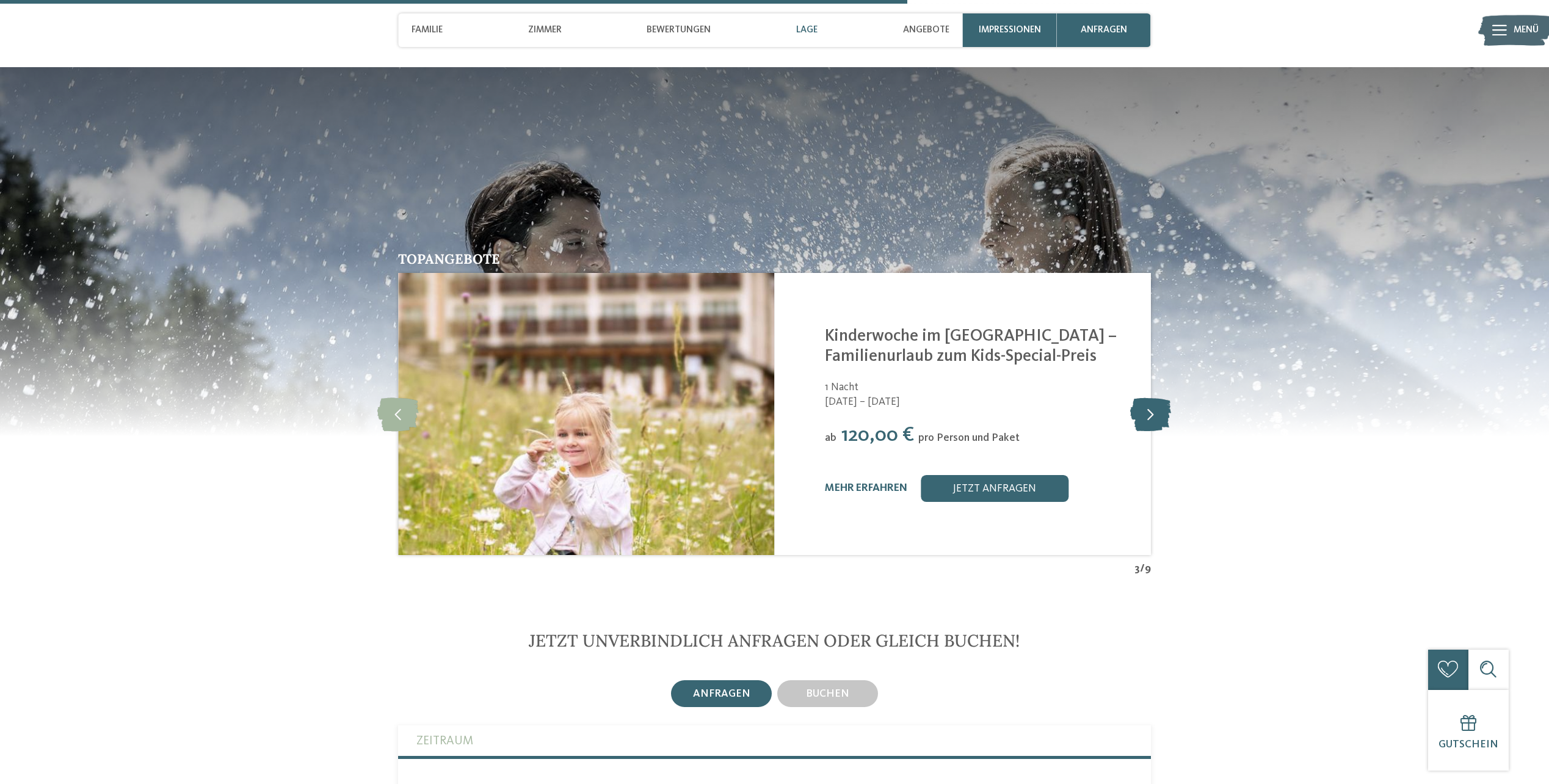
click at [1153, 415] on icon at bounding box center [1150, 413] width 41 height 34
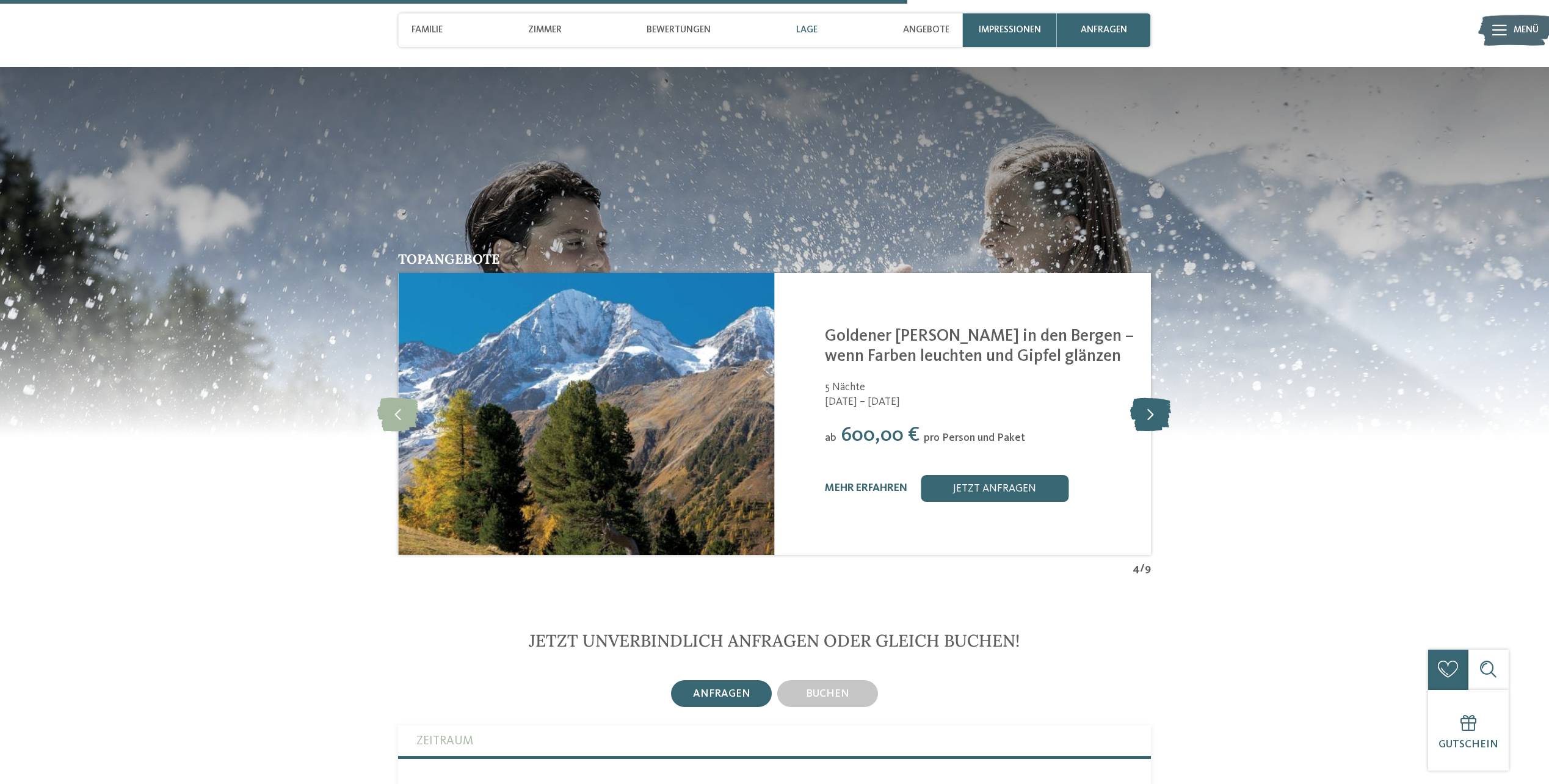
click at [1153, 415] on icon at bounding box center [1150, 413] width 41 height 34
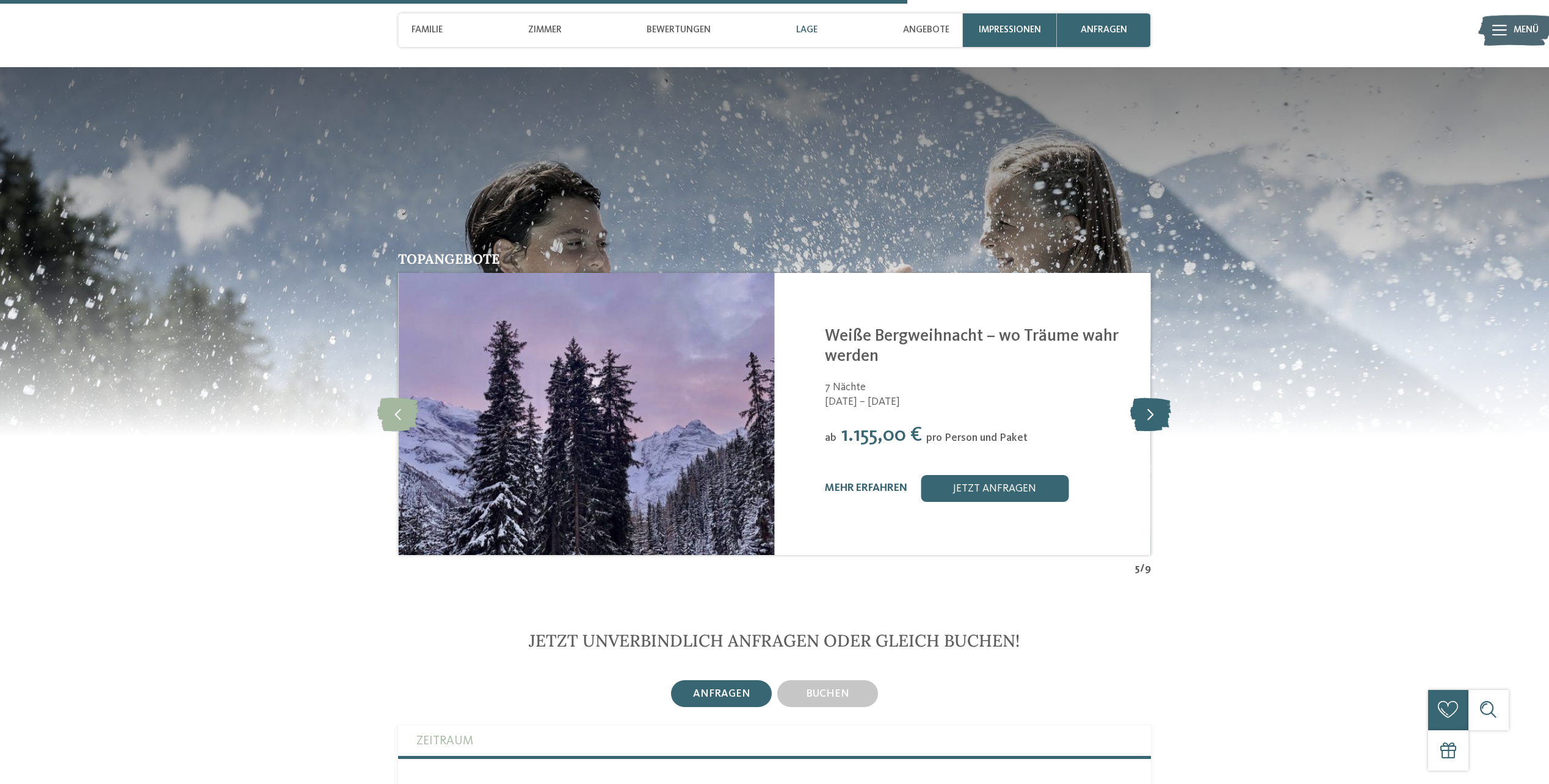
click at [1153, 415] on icon at bounding box center [1150, 413] width 41 height 34
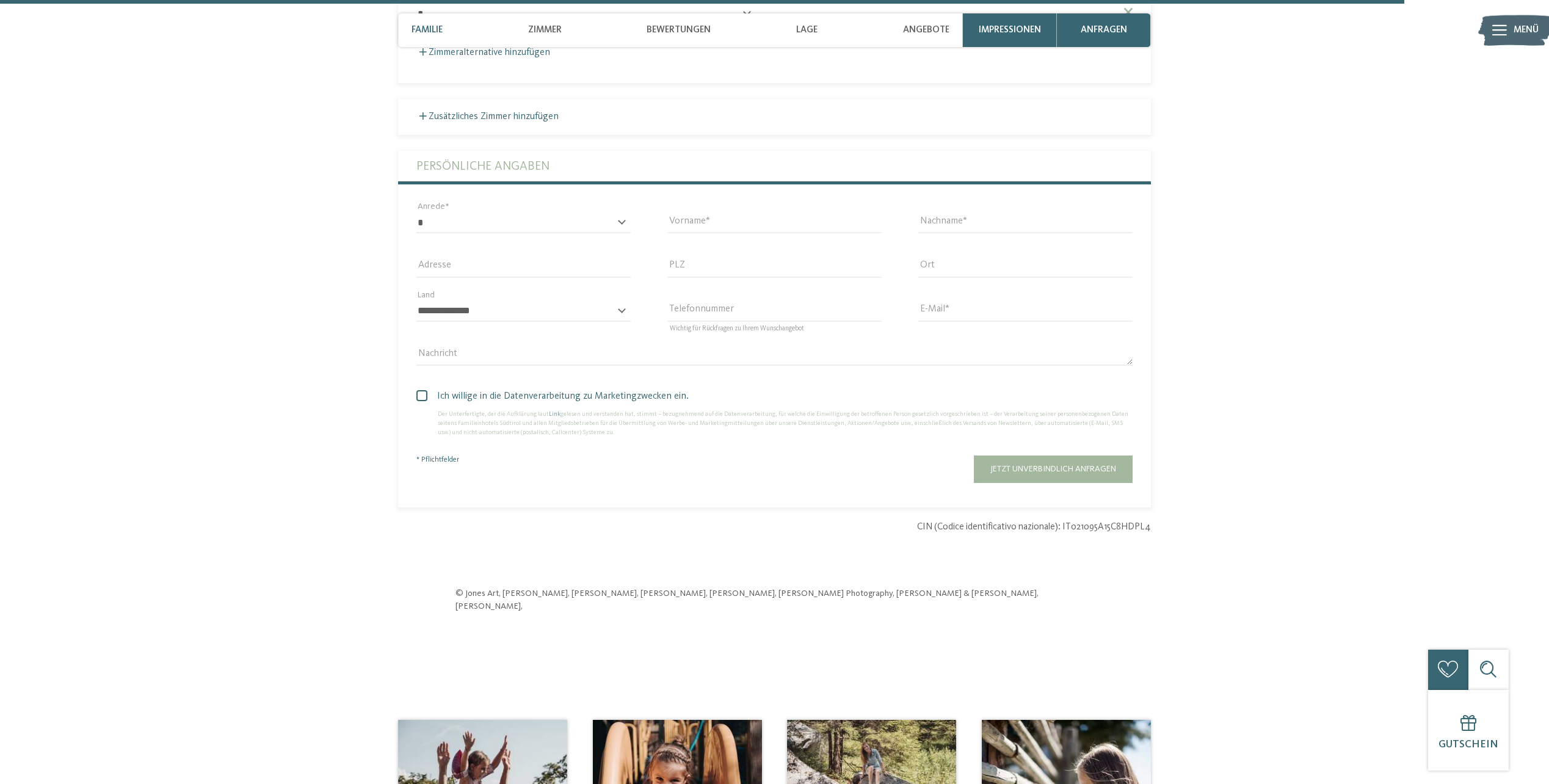
scroll to position [3696, 0]
